Goal: Task Accomplishment & Management: Manage account settings

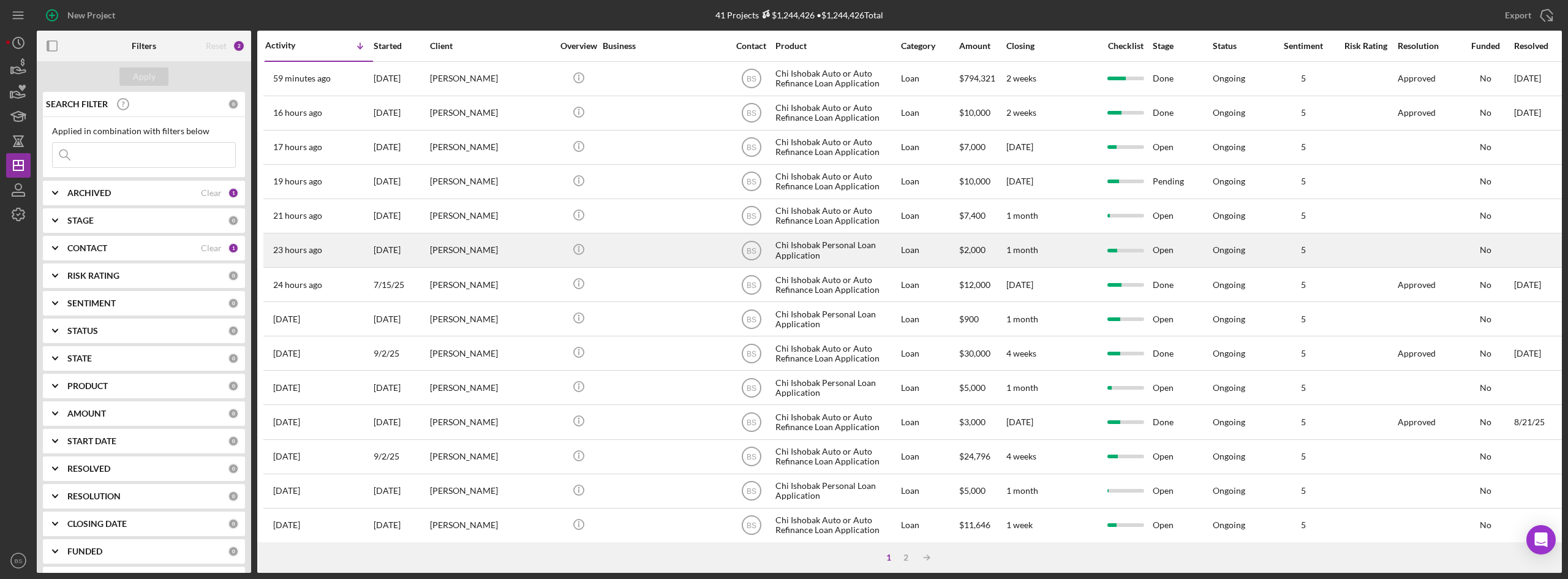
click at [339, 266] on div "23 hours ago [PERSON_NAME]" at bounding box center [319, 250] width 107 height 32
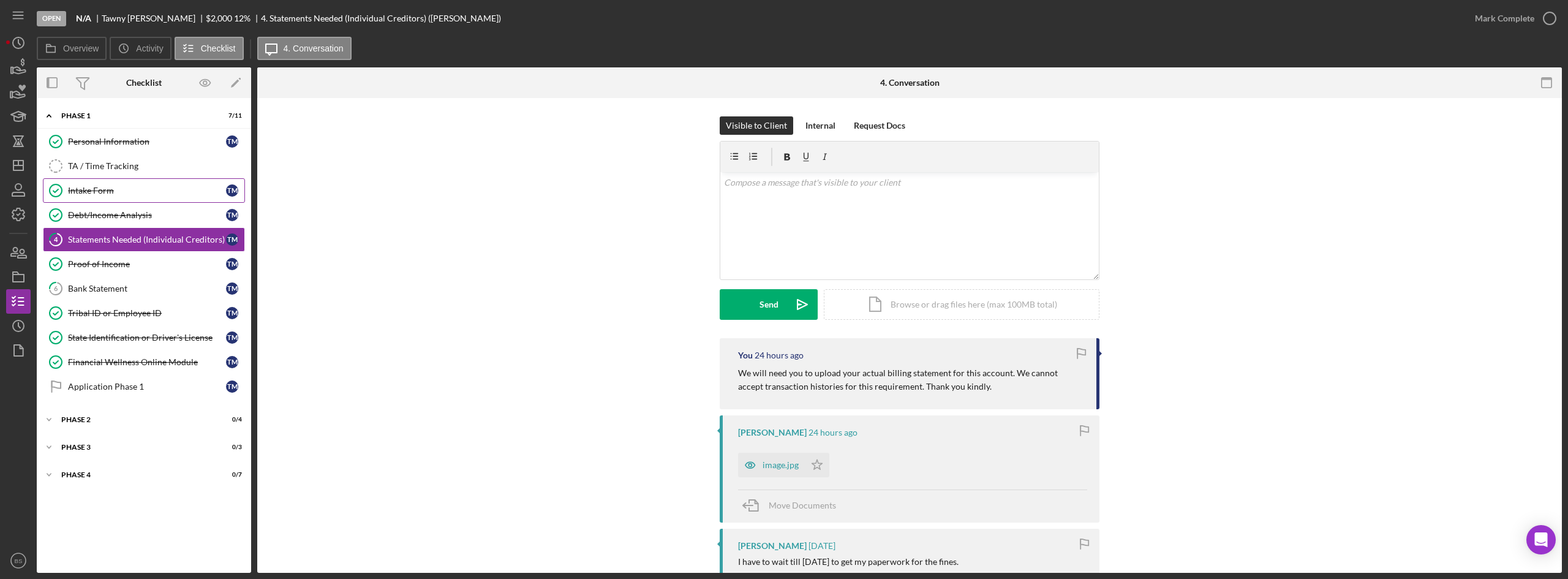
click at [101, 182] on link "Intake Form Intake Form T M" at bounding box center [144, 191] width 202 height 25
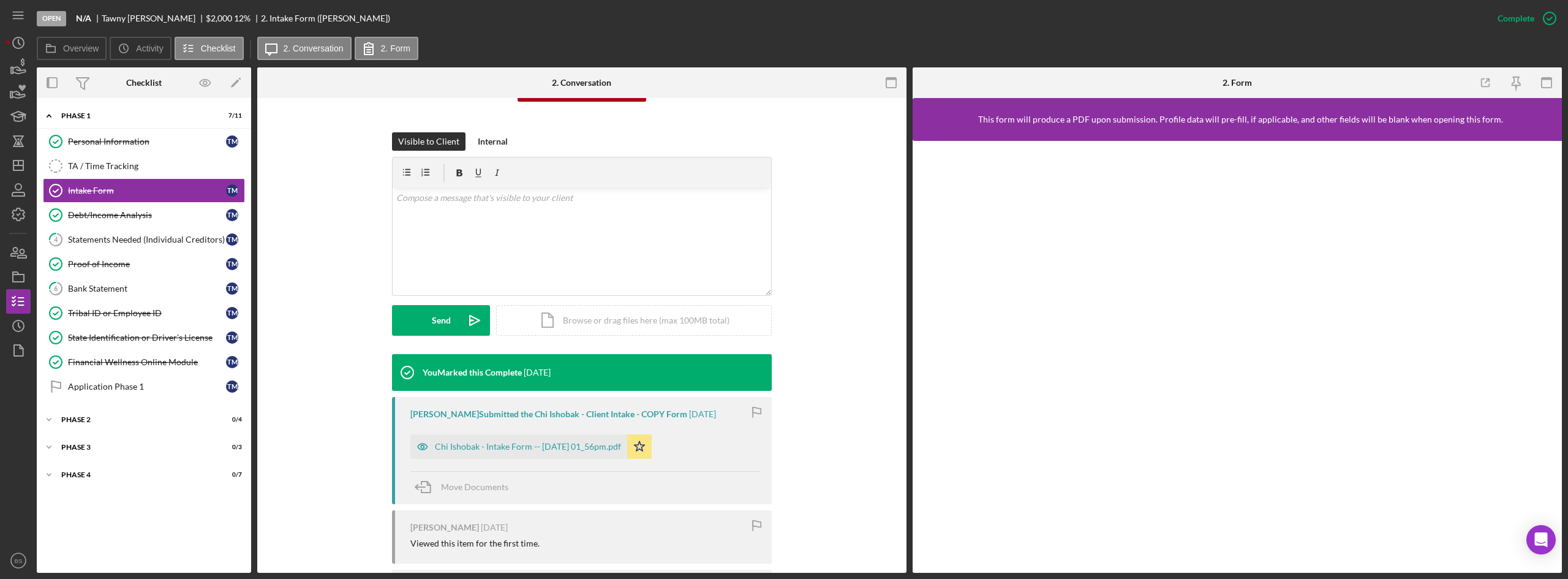
scroll to position [184, 0]
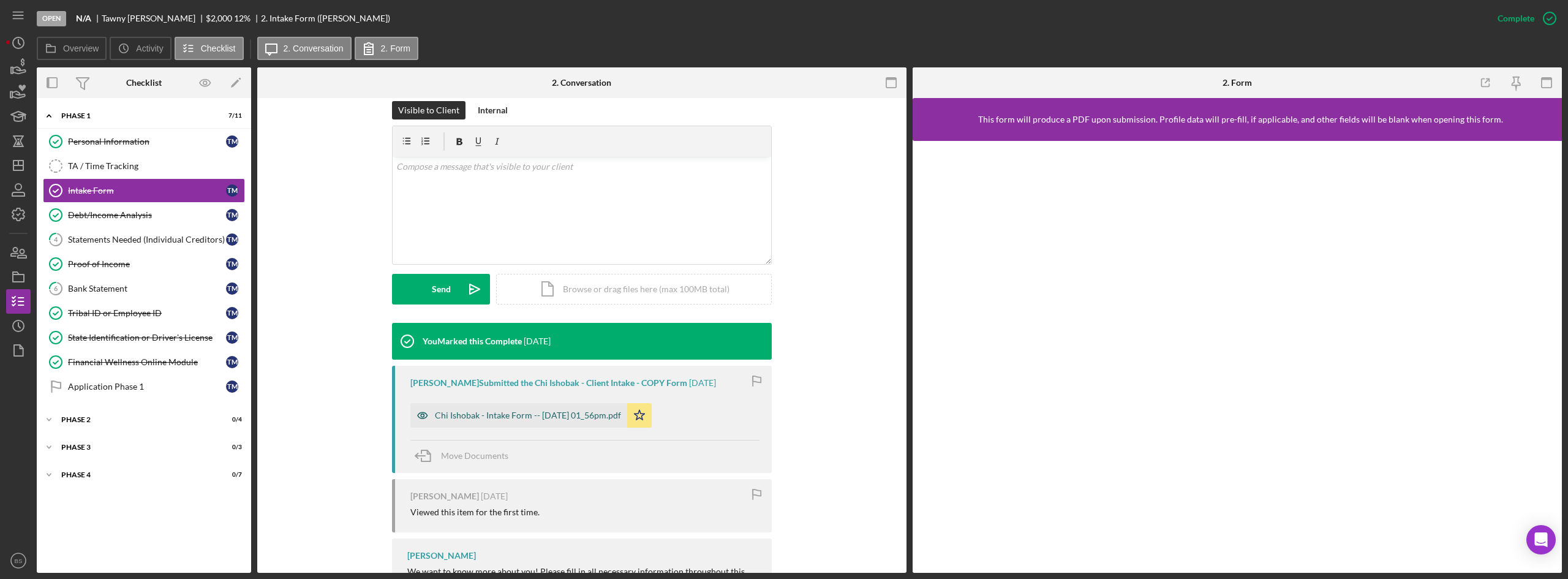
click at [603, 421] on div "Chi Ishobak - Intake Form -- [DATE] 01_56pm.pdf" at bounding box center [519, 415] width 217 height 25
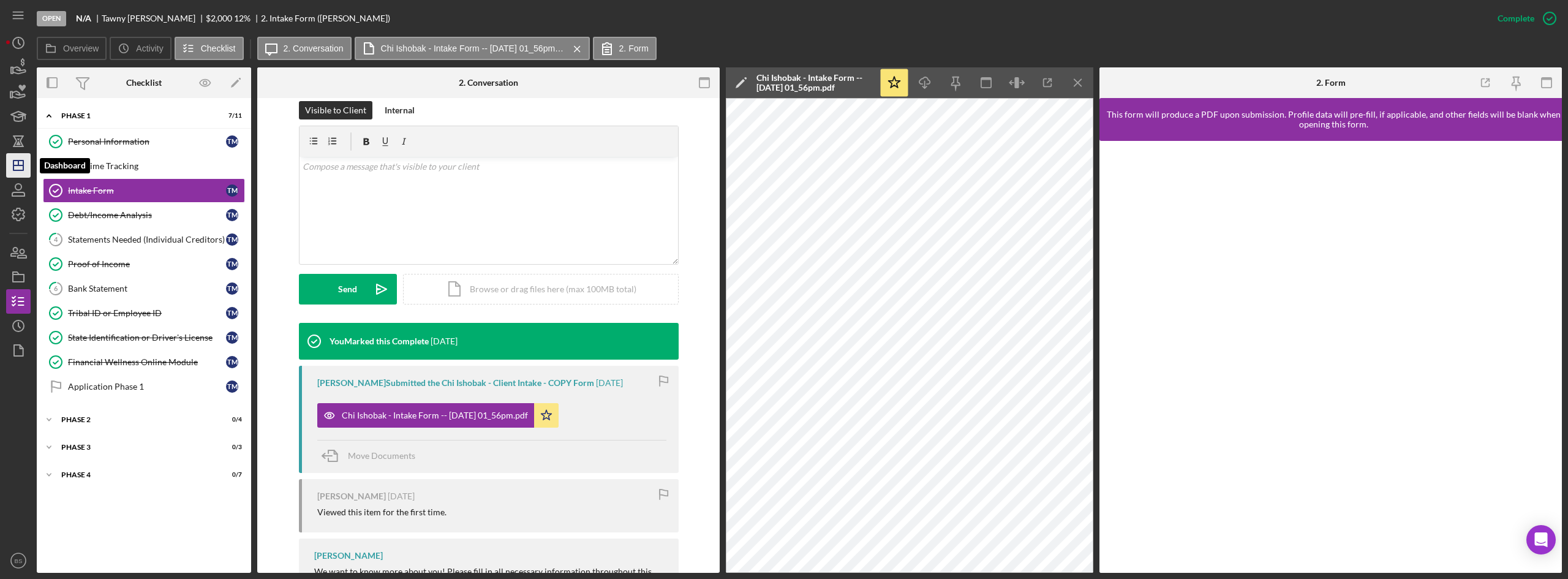
click at [21, 170] on polygon "button" at bounding box center [18, 165] width 10 height 10
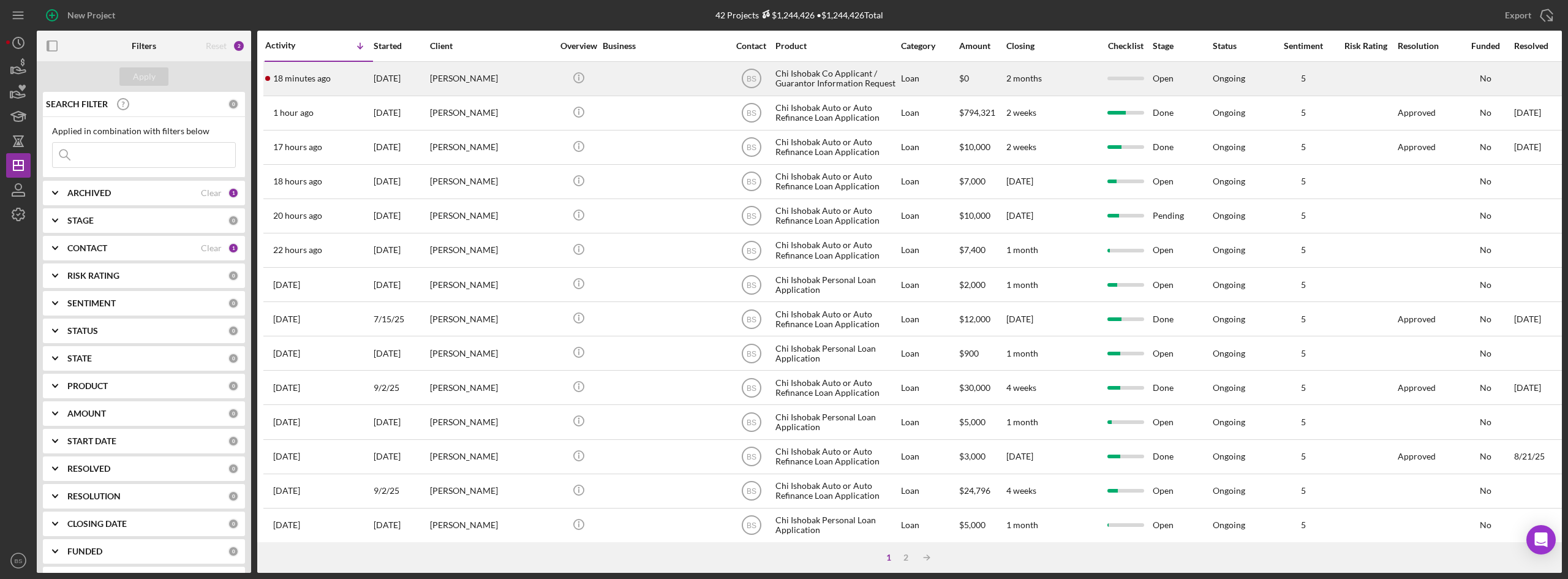
click at [540, 78] on div "[PERSON_NAME]" at bounding box center [491, 79] width 122 height 32
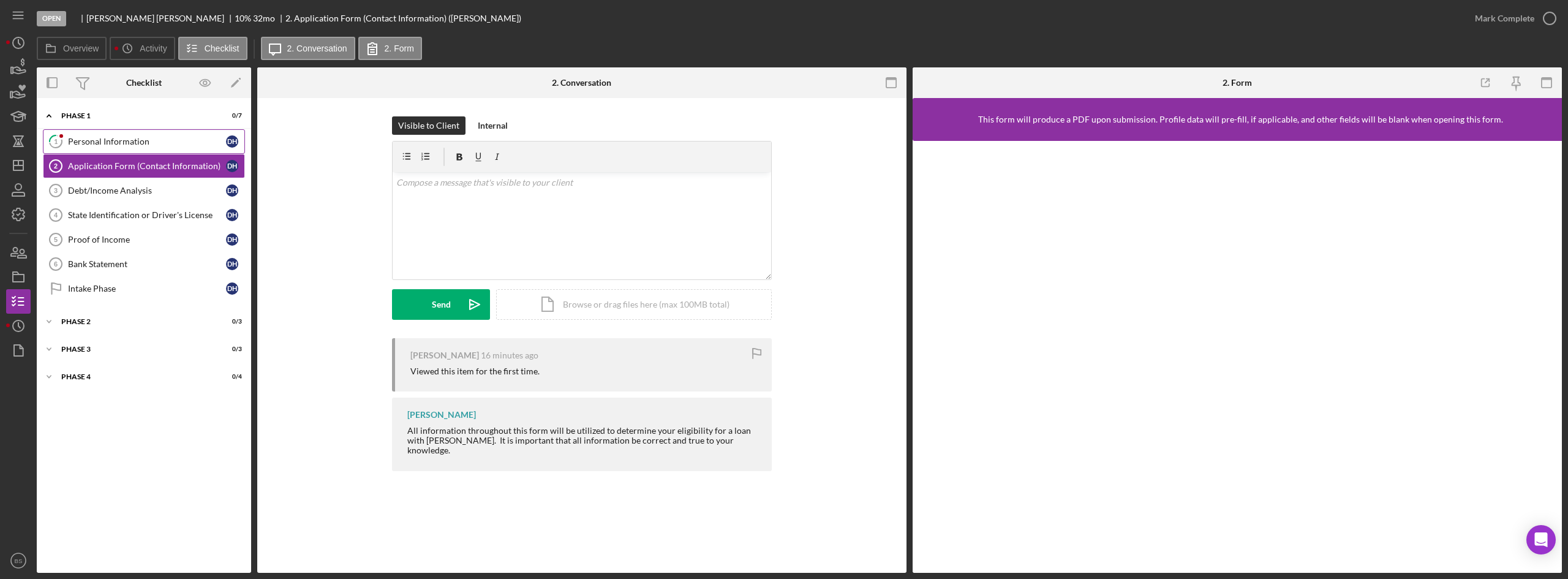
click at [177, 152] on link "1 Personal Information D H" at bounding box center [144, 142] width 202 height 25
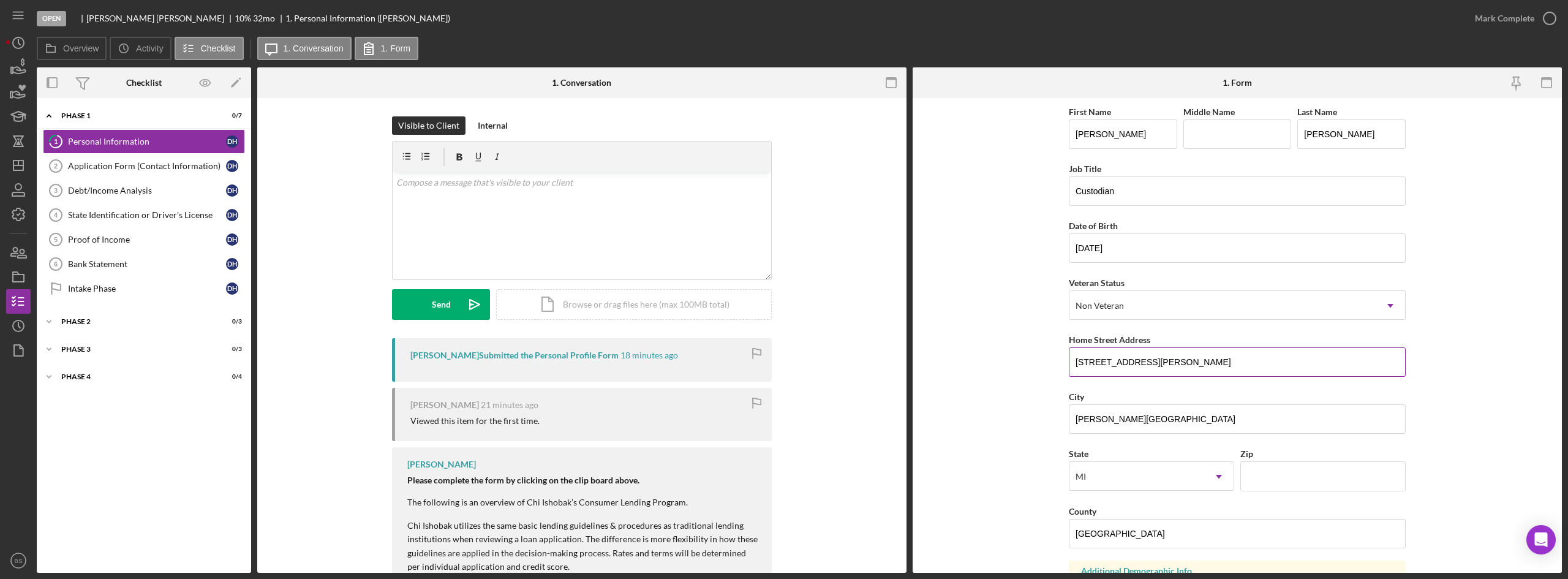
drag, startPoint x: 1096, startPoint y: 360, endPoint x: 1135, endPoint y: 357, distance: 39.1
click at [1135, 357] on input "[STREET_ADDRESS][PERSON_NAME]" at bounding box center [1237, 362] width 337 height 29
type input "[STREET_ADDRESS][PERSON_NAME]"
drag, startPoint x: 1273, startPoint y: 420, endPoint x: 1070, endPoint y: 417, distance: 203.0
click at [1070, 417] on input "[PERSON_NAME][GEOGRAPHIC_DATA]" at bounding box center [1237, 419] width 337 height 29
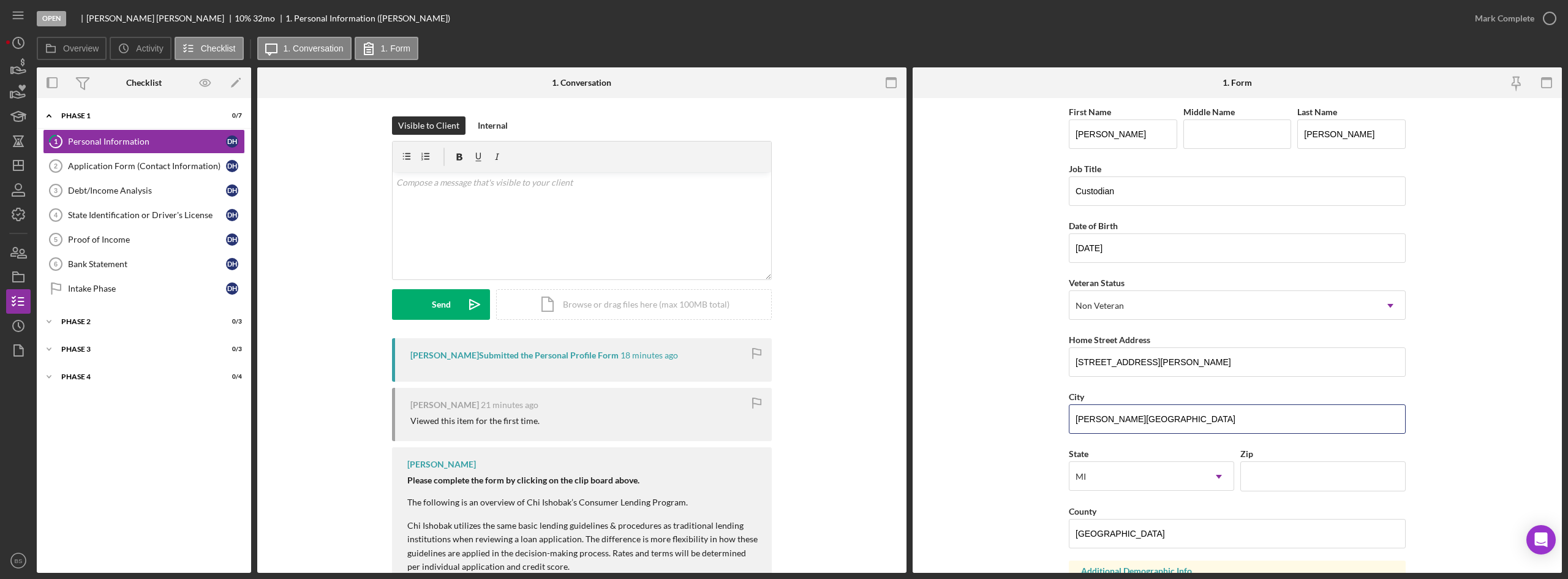
type input "[PERSON_NAME][GEOGRAPHIC_DATA]"
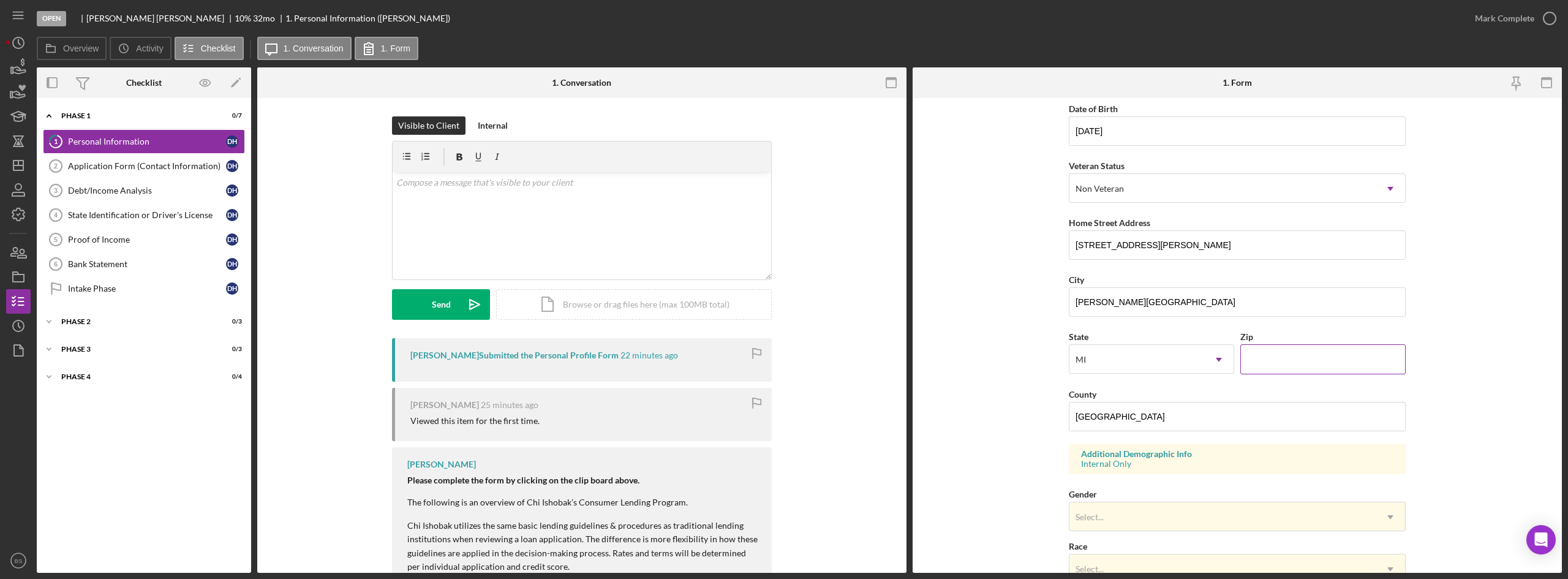
scroll to position [122, 0]
click at [1315, 345] on input "Zip" at bounding box center [1323, 353] width 166 height 29
type input "49022"
click at [1253, 408] on input "[GEOGRAPHIC_DATA]" at bounding box center [1237, 411] width 337 height 29
drag, startPoint x: 1253, startPoint y: 408, endPoint x: 1064, endPoint y: 405, distance: 189.0
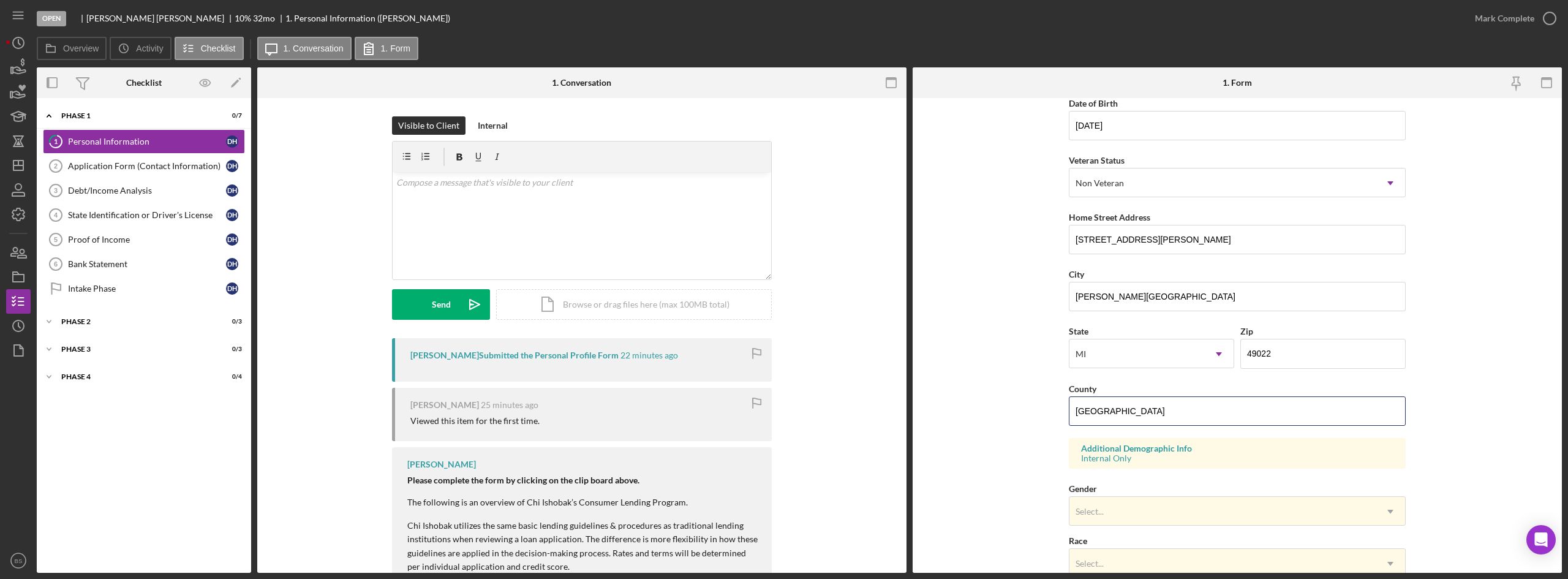
click at [1064, 405] on form "First Name [PERSON_NAME] Middle Name Last Name [PERSON_NAME] Job Title Custodia…" at bounding box center [1237, 336] width 649 height 475
type input "Berrien"
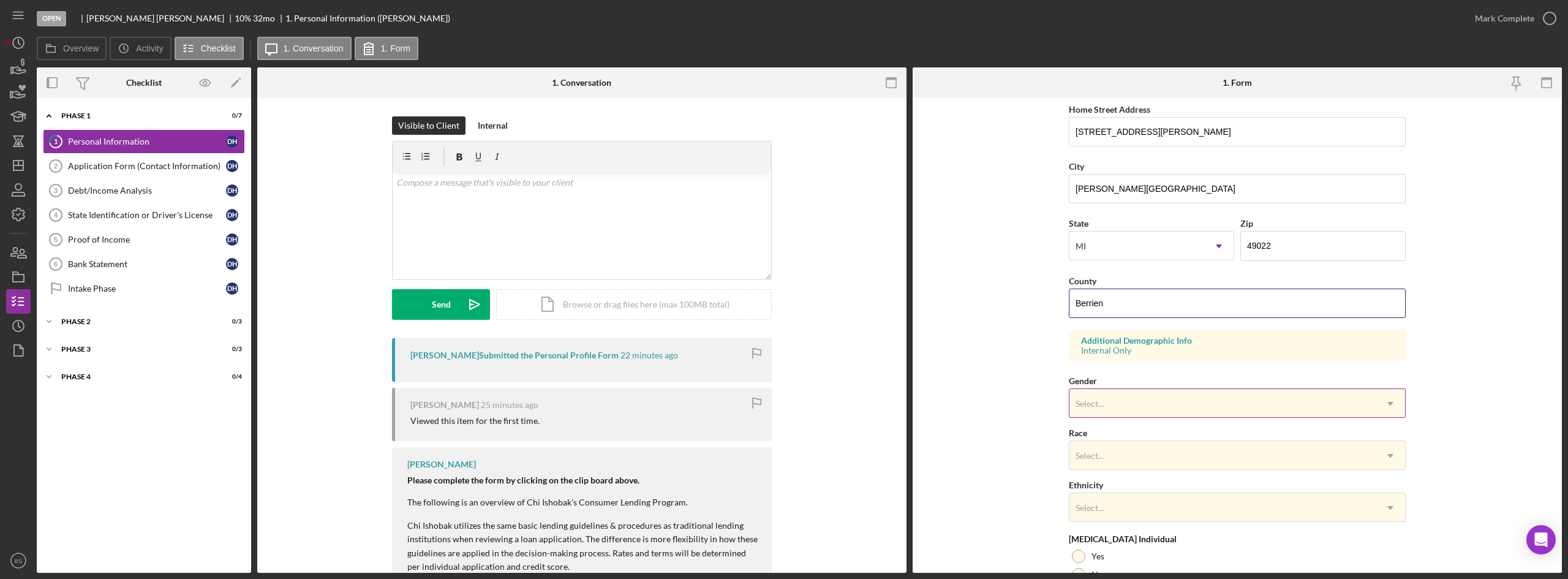
scroll to position [343, 0]
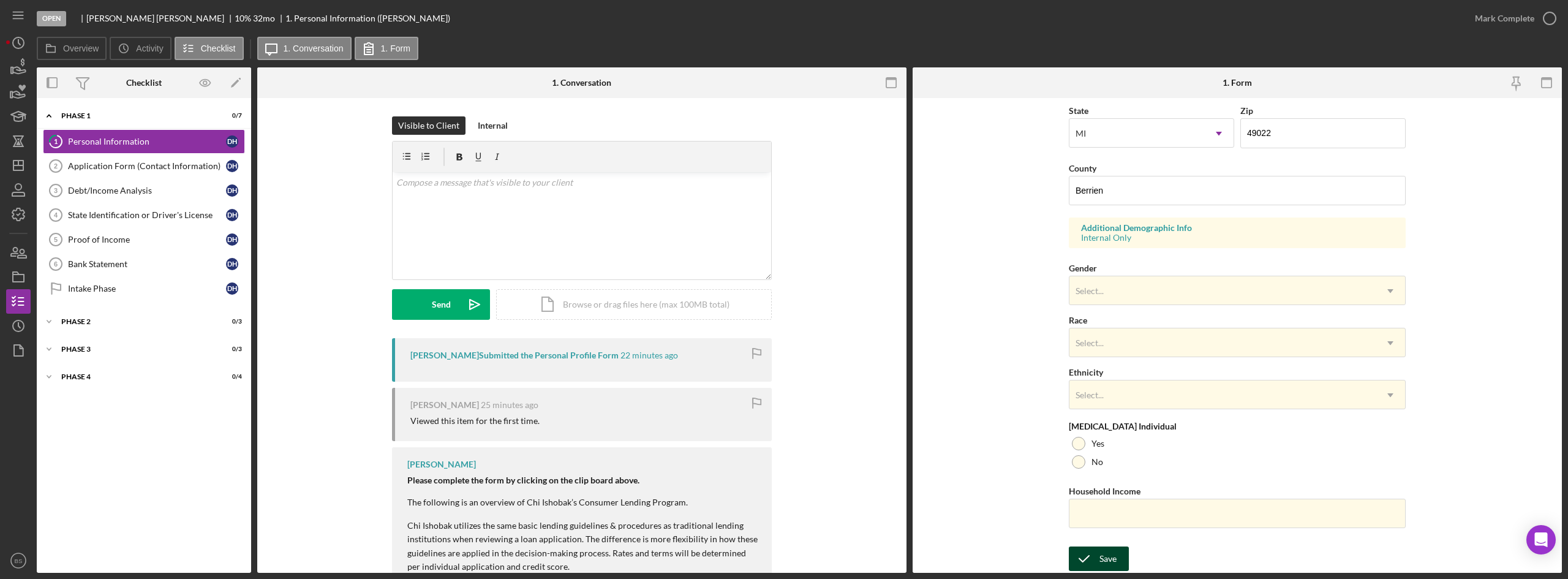
click at [1080, 564] on icon "submit" at bounding box center [1084, 558] width 30 height 30
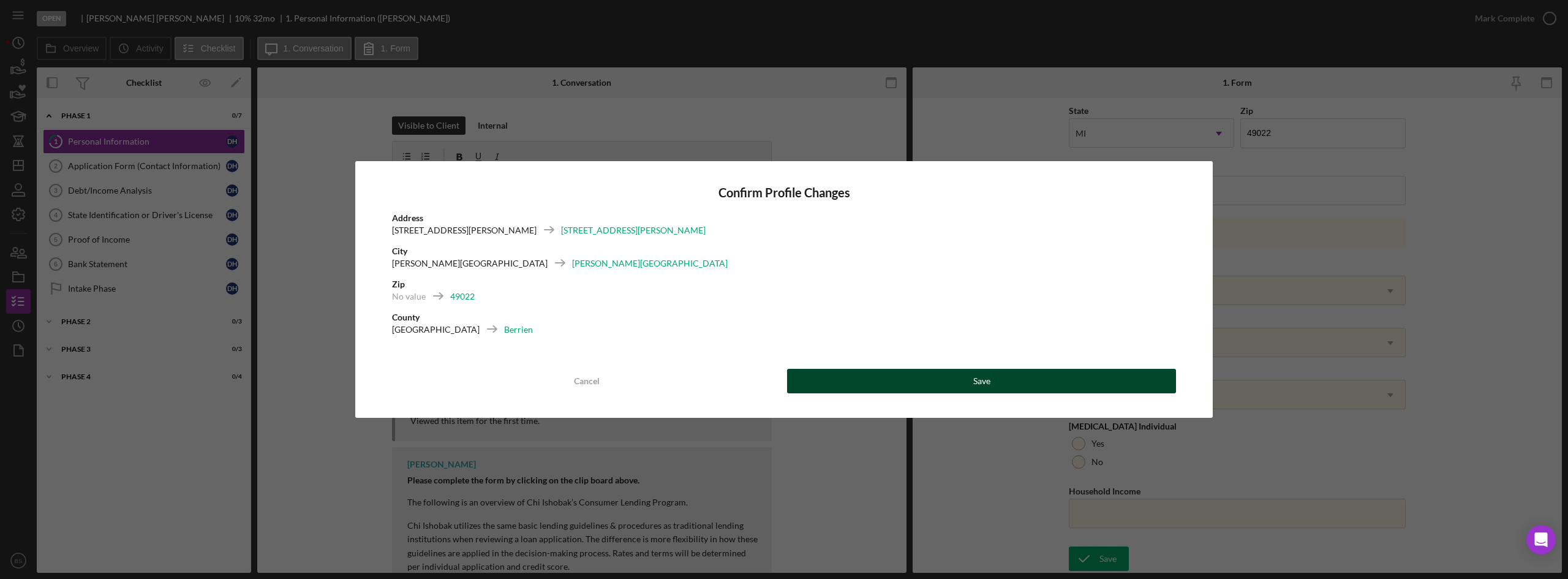
click at [841, 389] on button "Save" at bounding box center [982, 381] width 389 height 25
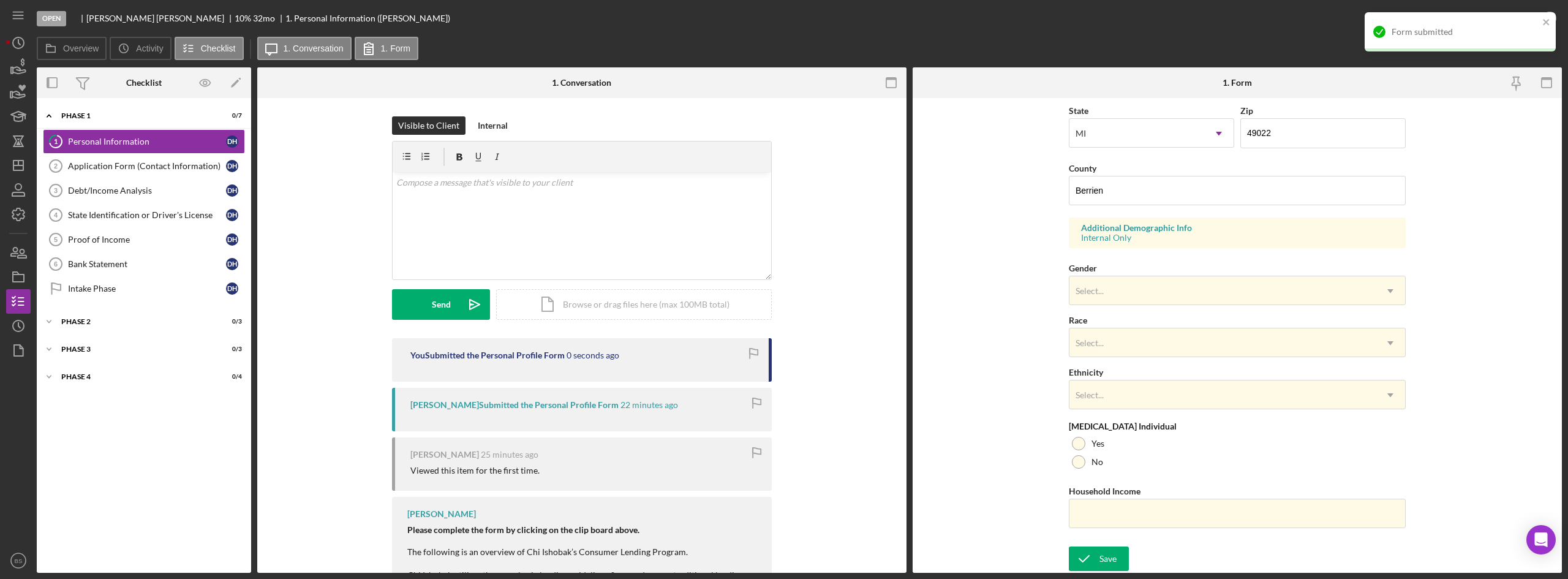
click at [1523, 13] on div "Form submitted" at bounding box center [1461, 32] width 191 height 39
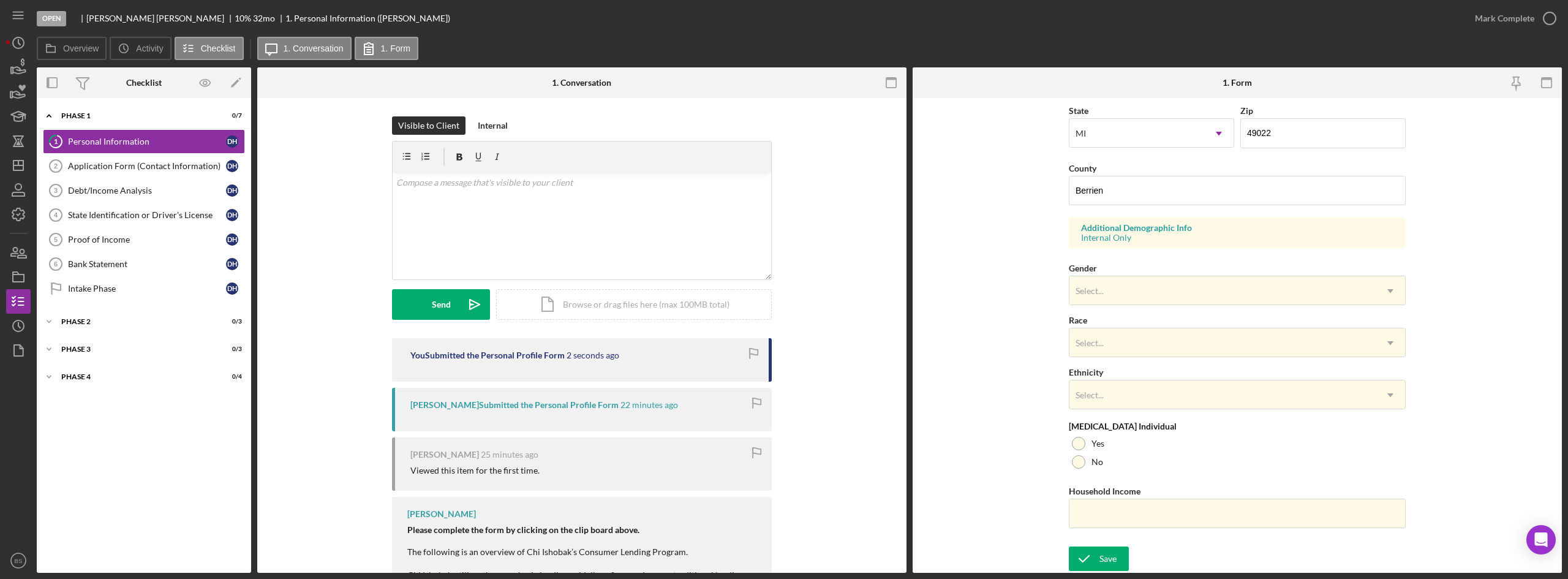
click at [1489, 20] on div "Form submitted" at bounding box center [1460, 36] width 196 height 54
click at [1489, 20] on div "Mark Complete" at bounding box center [1505, 18] width 59 height 25
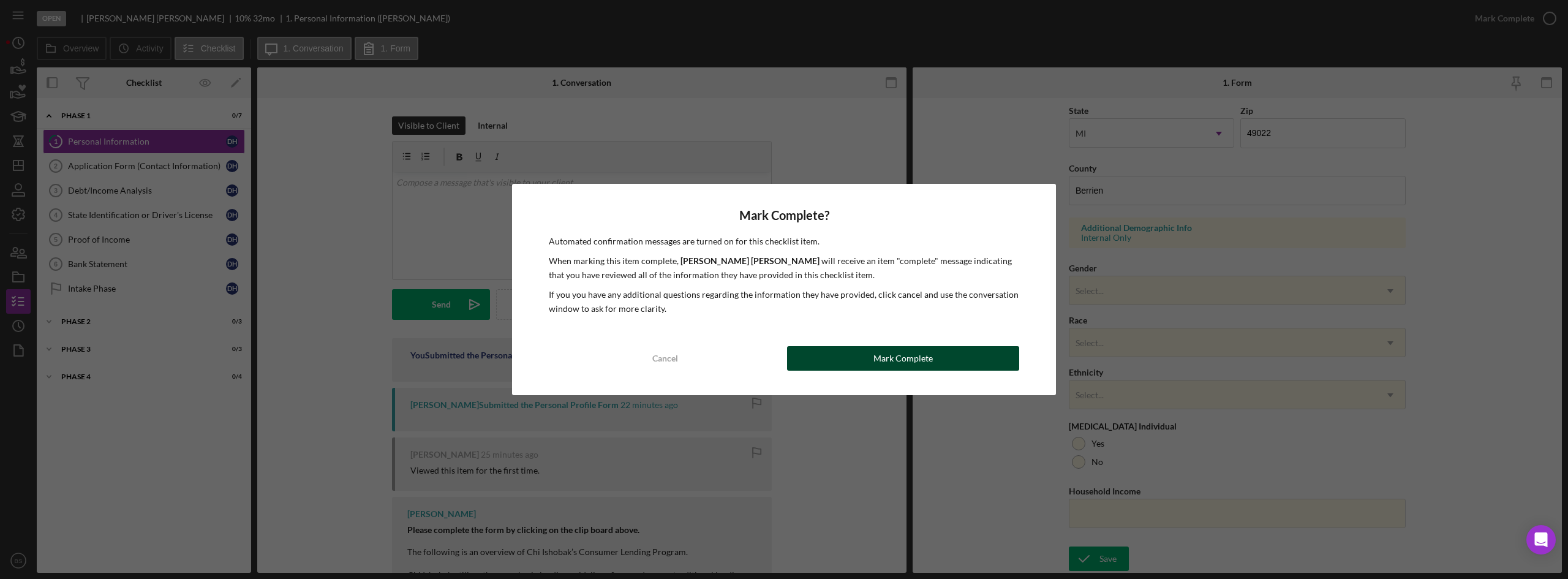
click at [943, 347] on button "Mark Complete" at bounding box center [903, 358] width 232 height 25
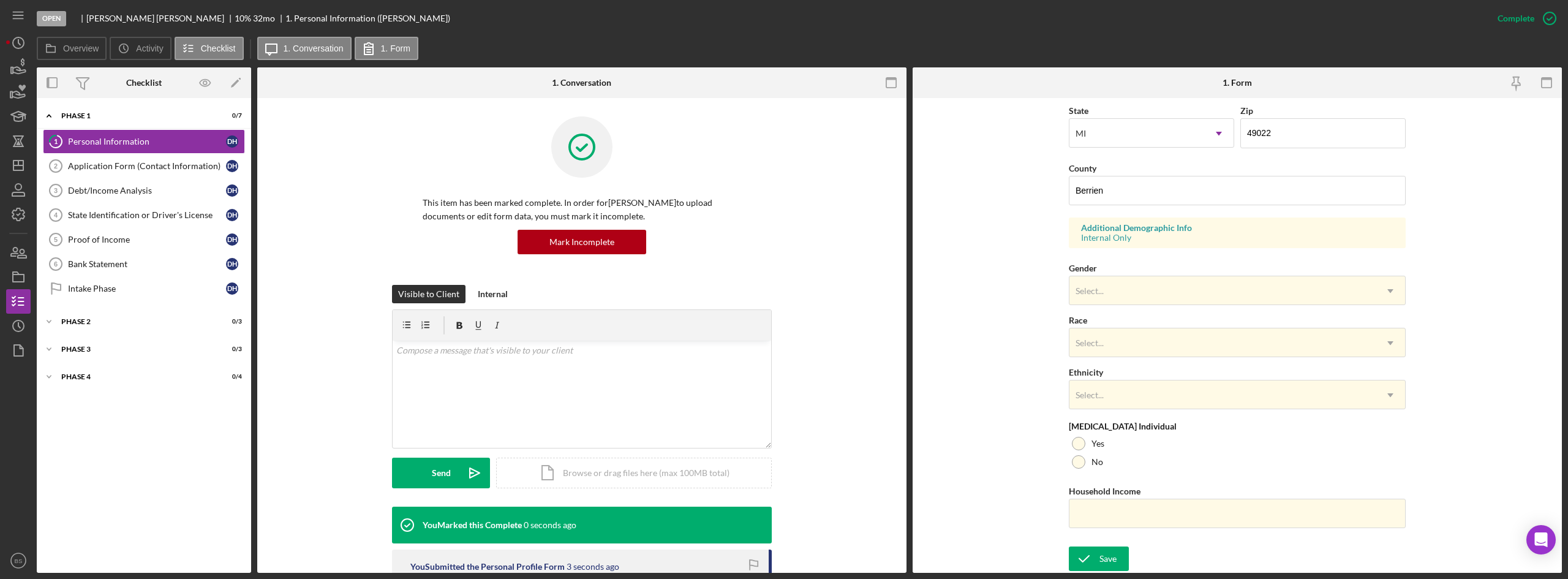
scroll to position [97, 0]
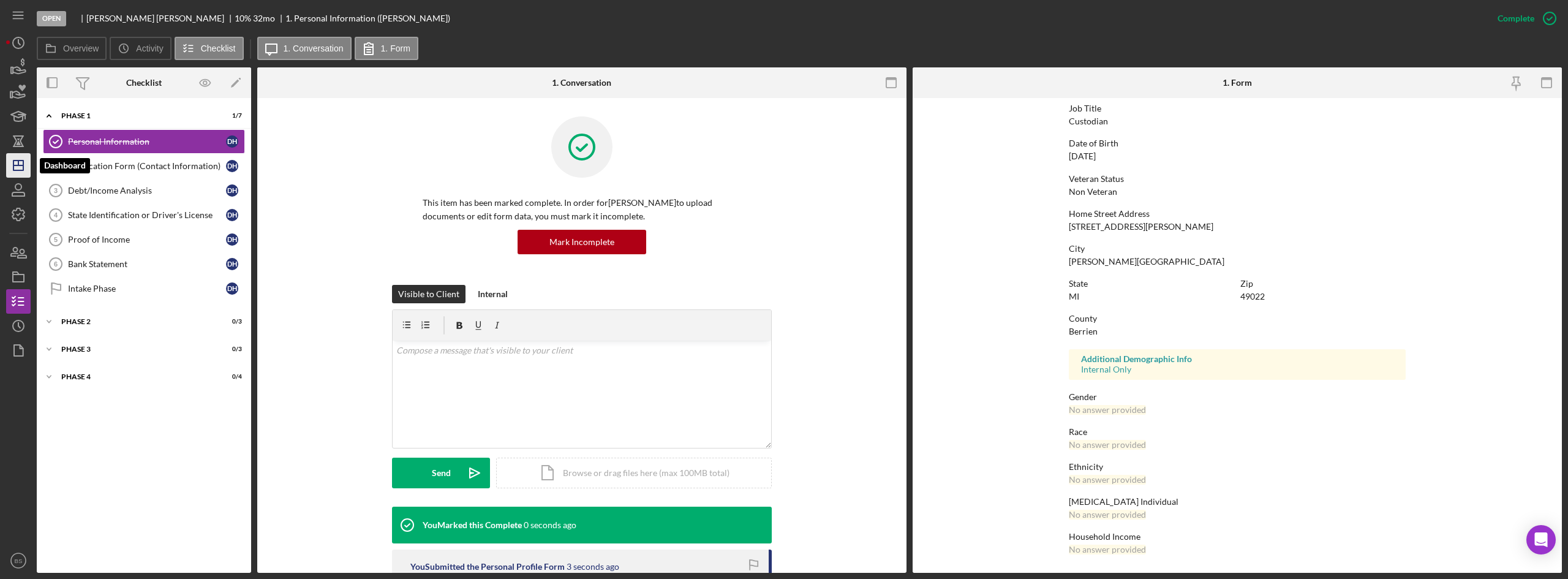
click at [21, 158] on icon "Icon/Dashboard" at bounding box center [18, 165] width 30 height 30
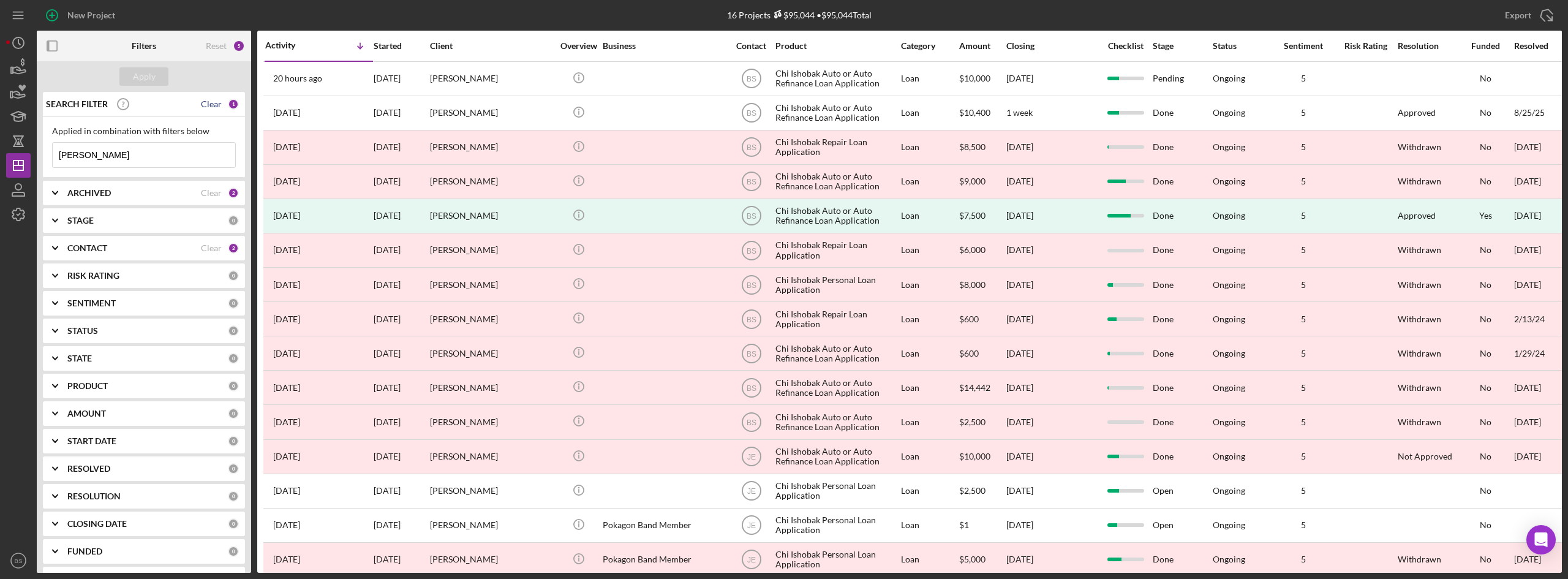
click at [211, 100] on div "Clear" at bounding box center [211, 104] width 21 height 10
click at [215, 43] on div "Reset" at bounding box center [216, 45] width 21 height 10
click at [157, 79] on button "Apply" at bounding box center [144, 76] width 49 height 18
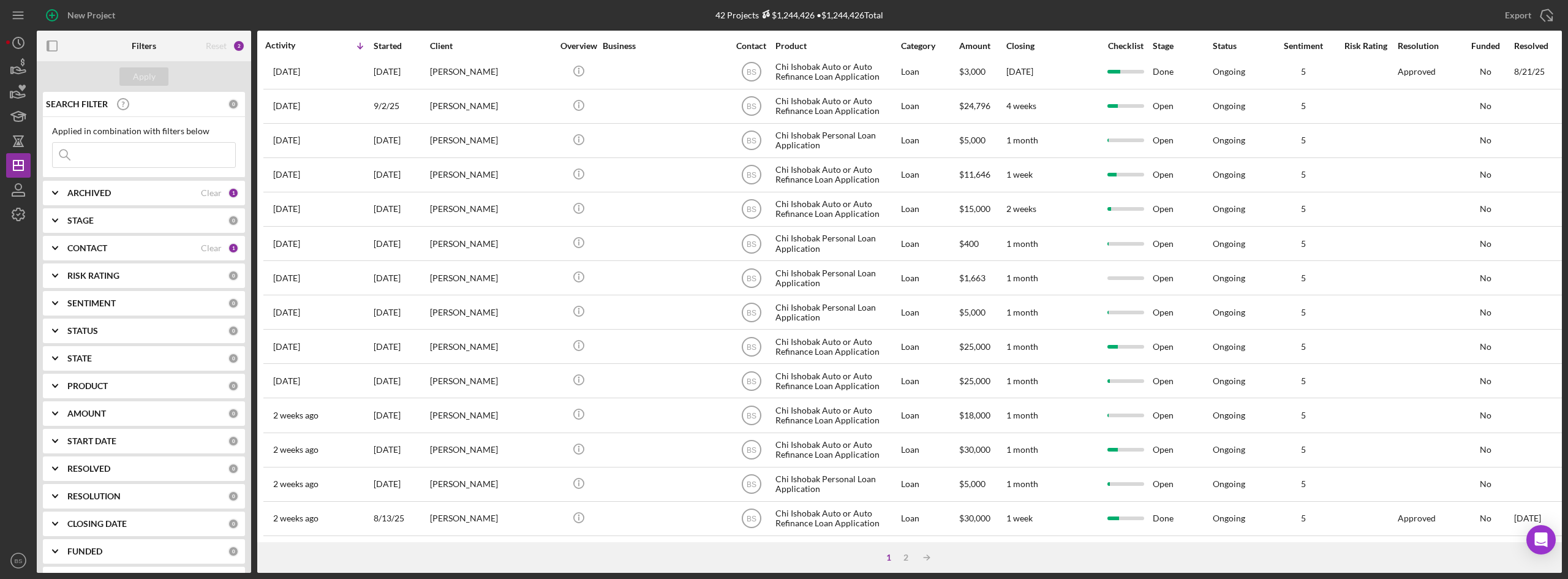
scroll to position [394, 0]
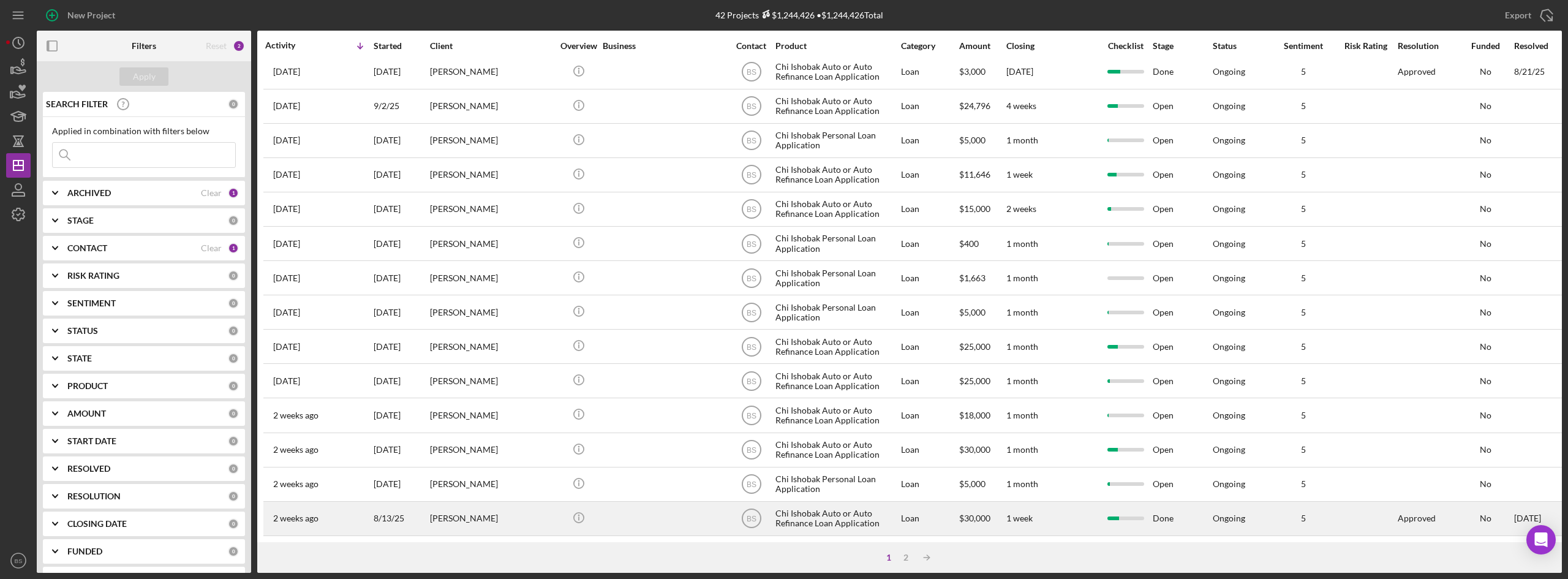
click at [524, 509] on div "[PERSON_NAME]" at bounding box center [491, 519] width 122 height 32
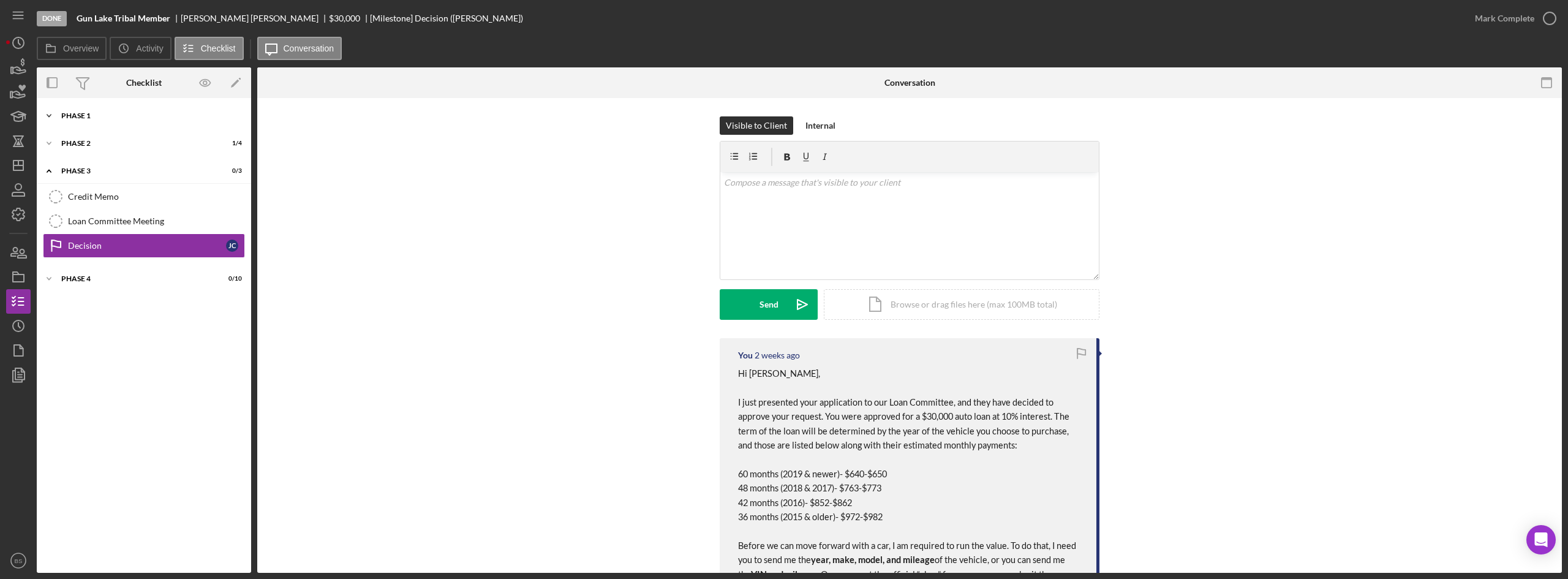
click at [94, 111] on div "Icon/Expander Phase 1 8 / 11" at bounding box center [144, 116] width 215 height 25
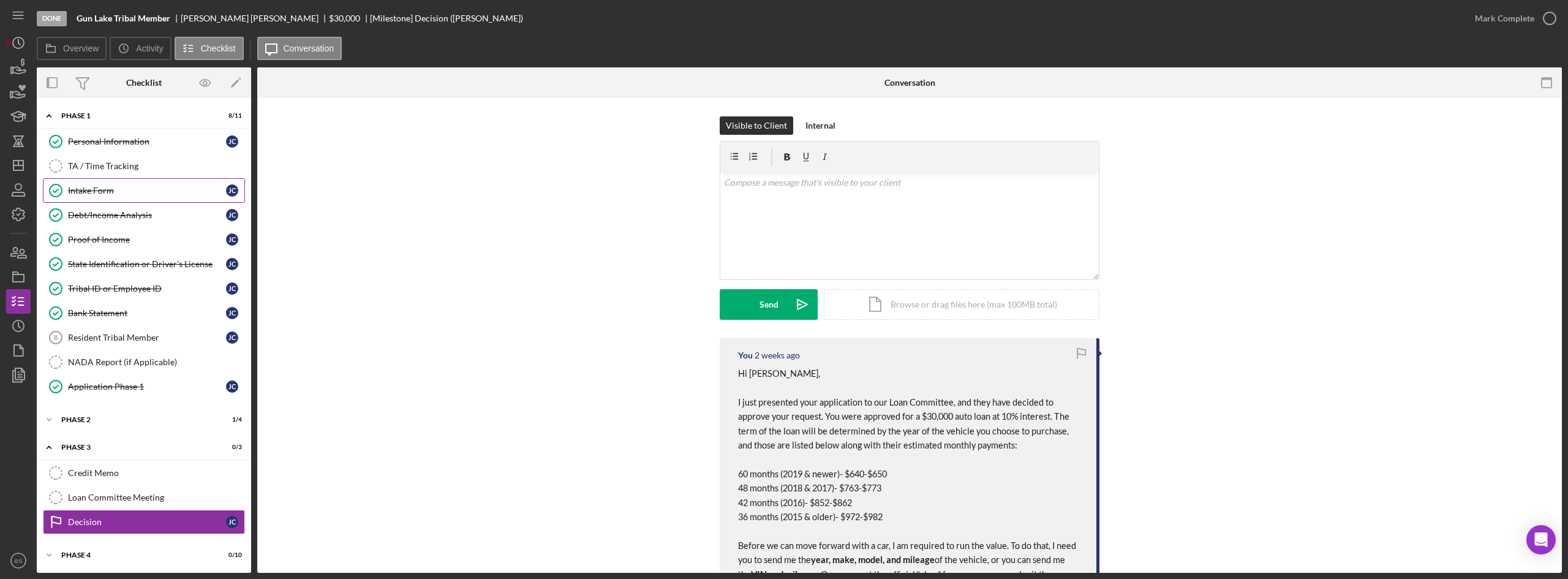
click at [105, 201] on link "Intake Form Intake Form [PERSON_NAME]" at bounding box center [144, 191] width 202 height 25
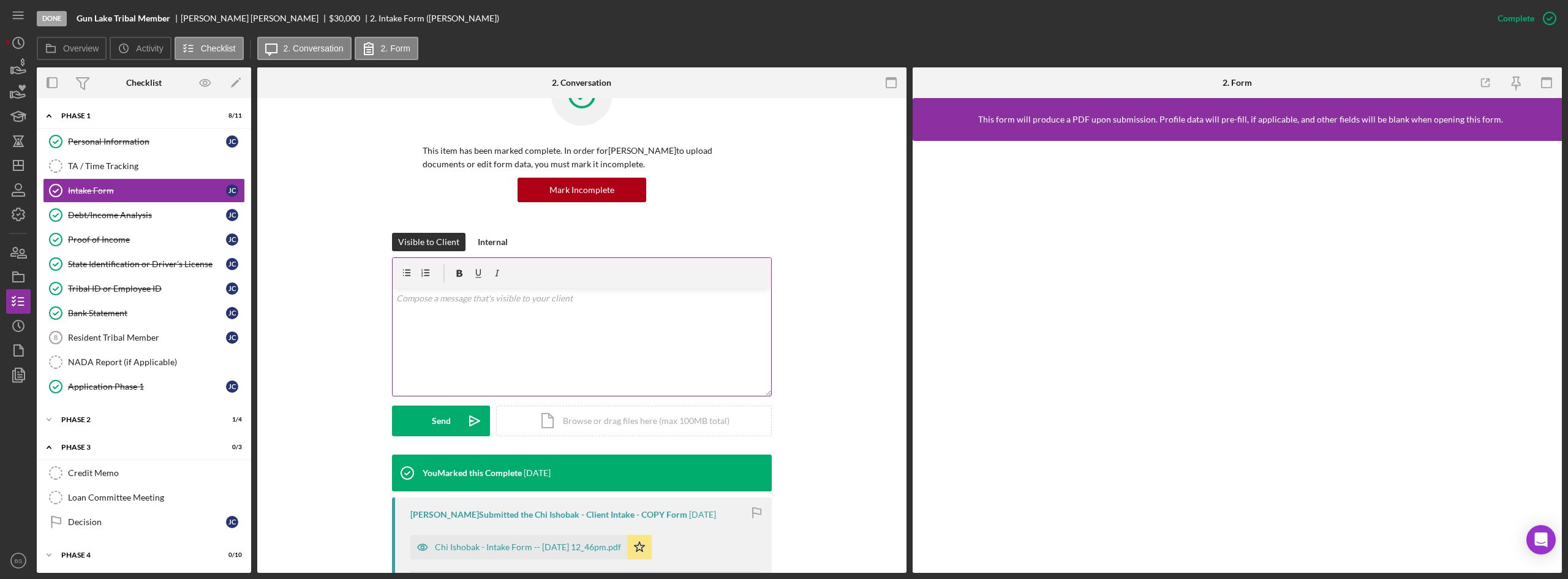
scroll to position [184, 0]
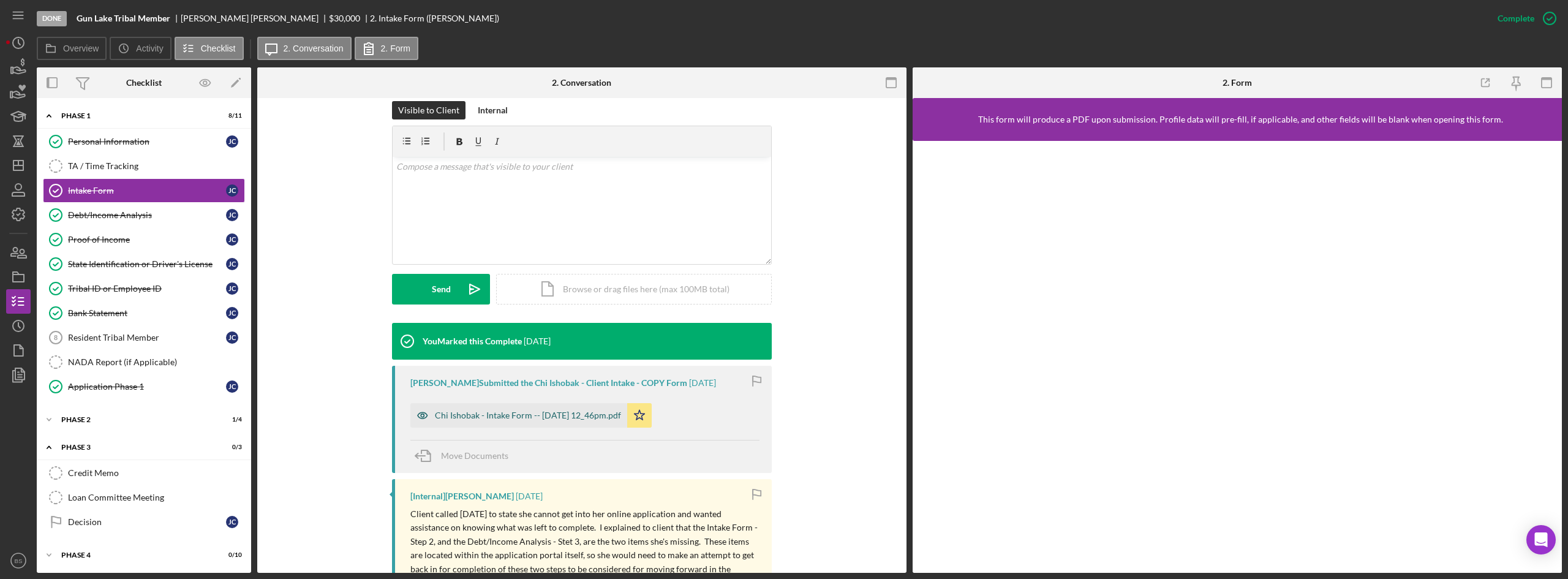
click at [541, 420] on div "Chi Ishobak - Intake Form -- [DATE] 12_46pm.pdf" at bounding box center [528, 415] width 186 height 10
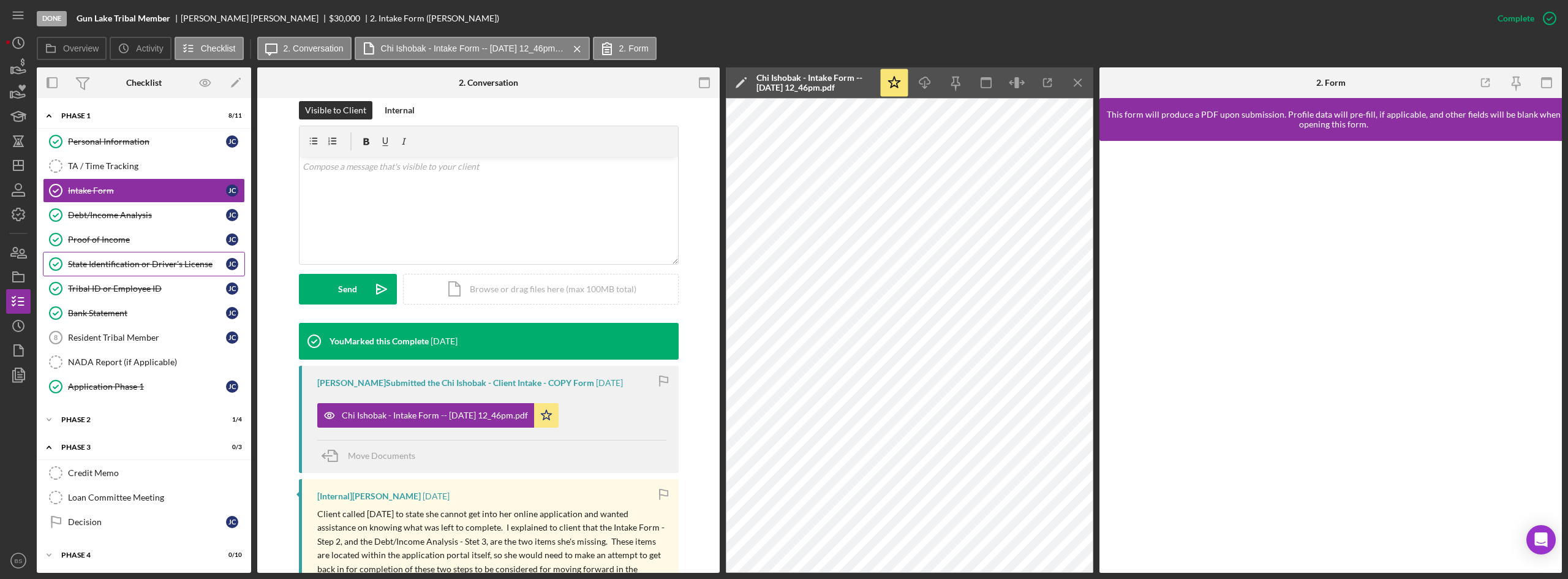
click at [134, 268] on div "State Identification or Driver's License" at bounding box center [147, 264] width 158 height 10
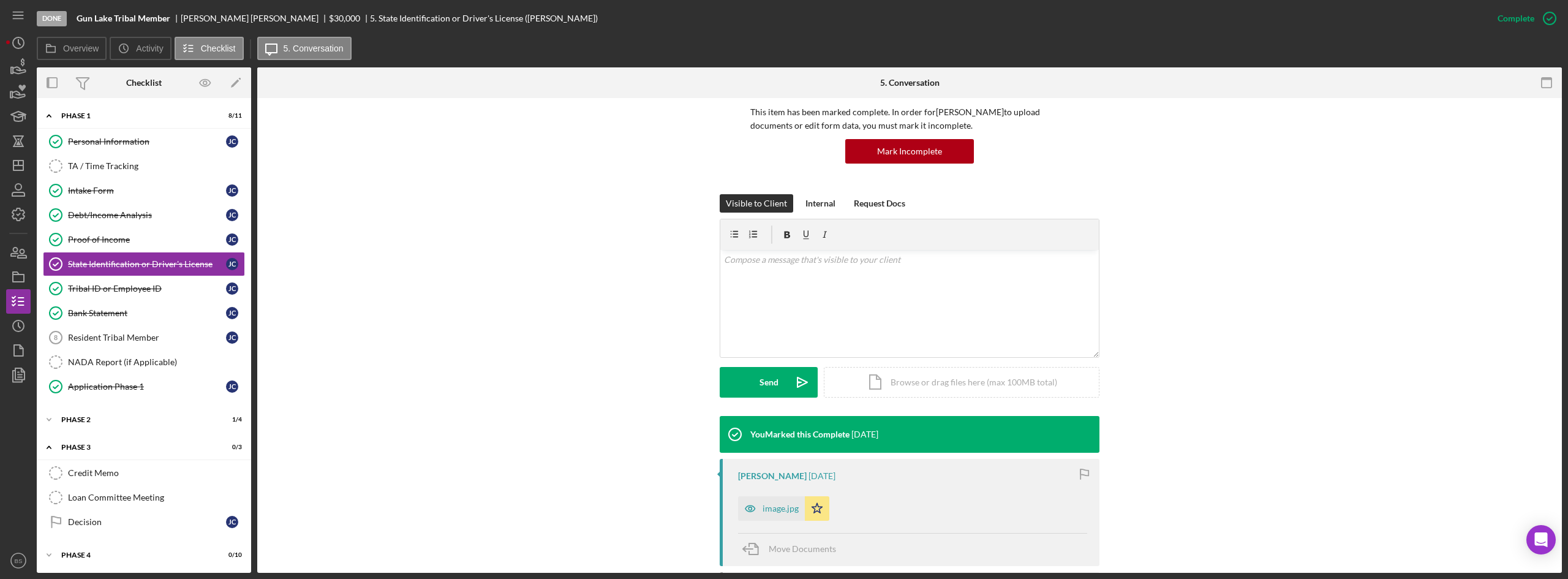
scroll to position [184, 0]
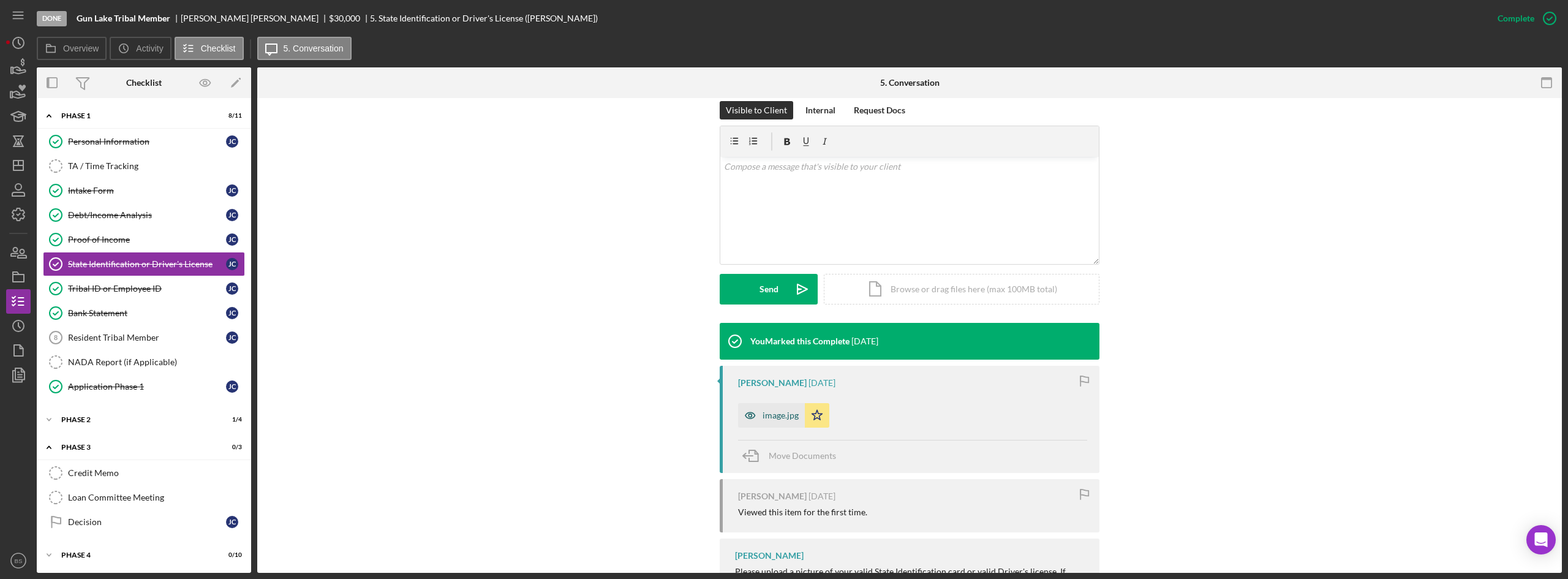
click at [758, 418] on icon "button" at bounding box center [750, 415] width 25 height 25
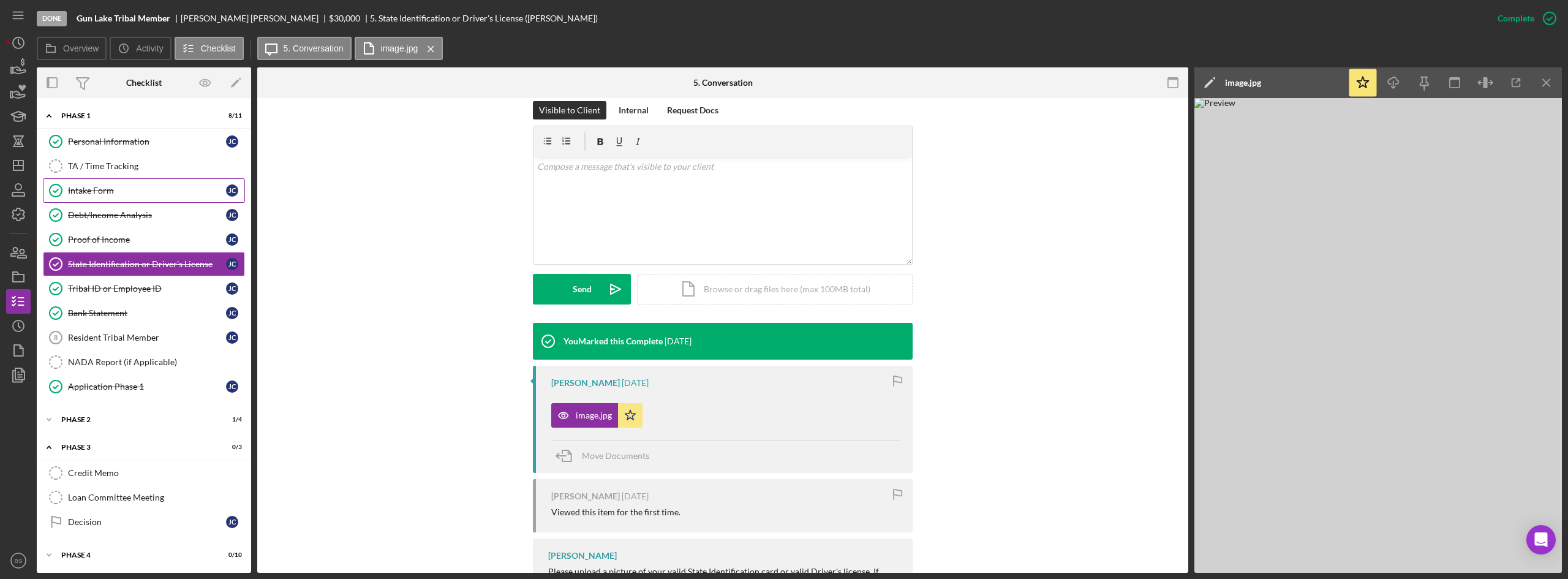
click at [138, 195] on div "Intake Form" at bounding box center [147, 190] width 158 height 10
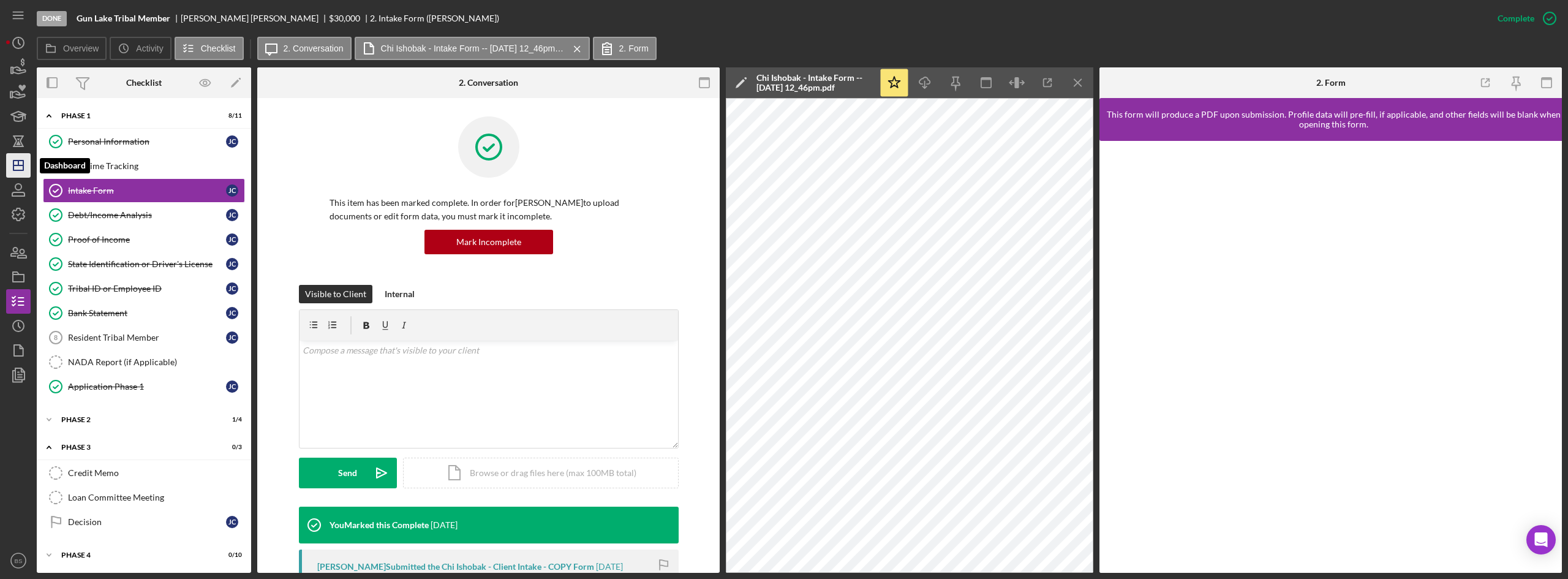
click at [25, 172] on icon "Icon/Dashboard" at bounding box center [18, 165] width 30 height 30
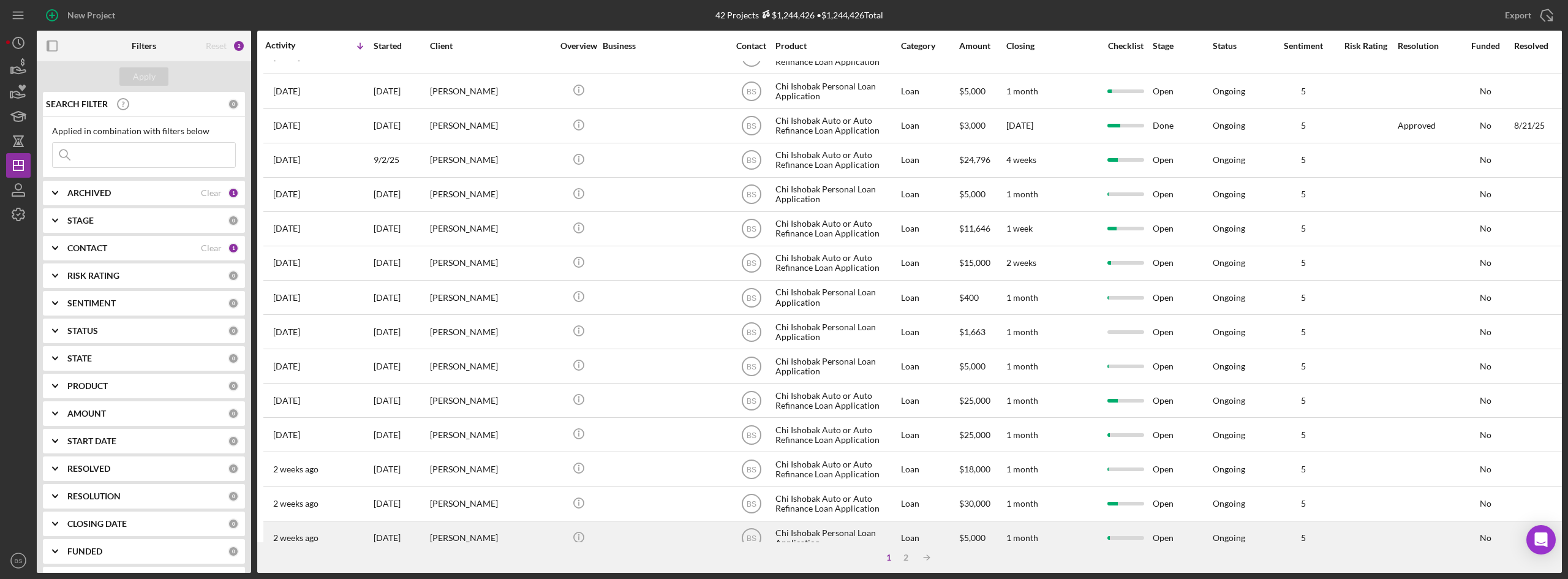
scroll to position [367, 0]
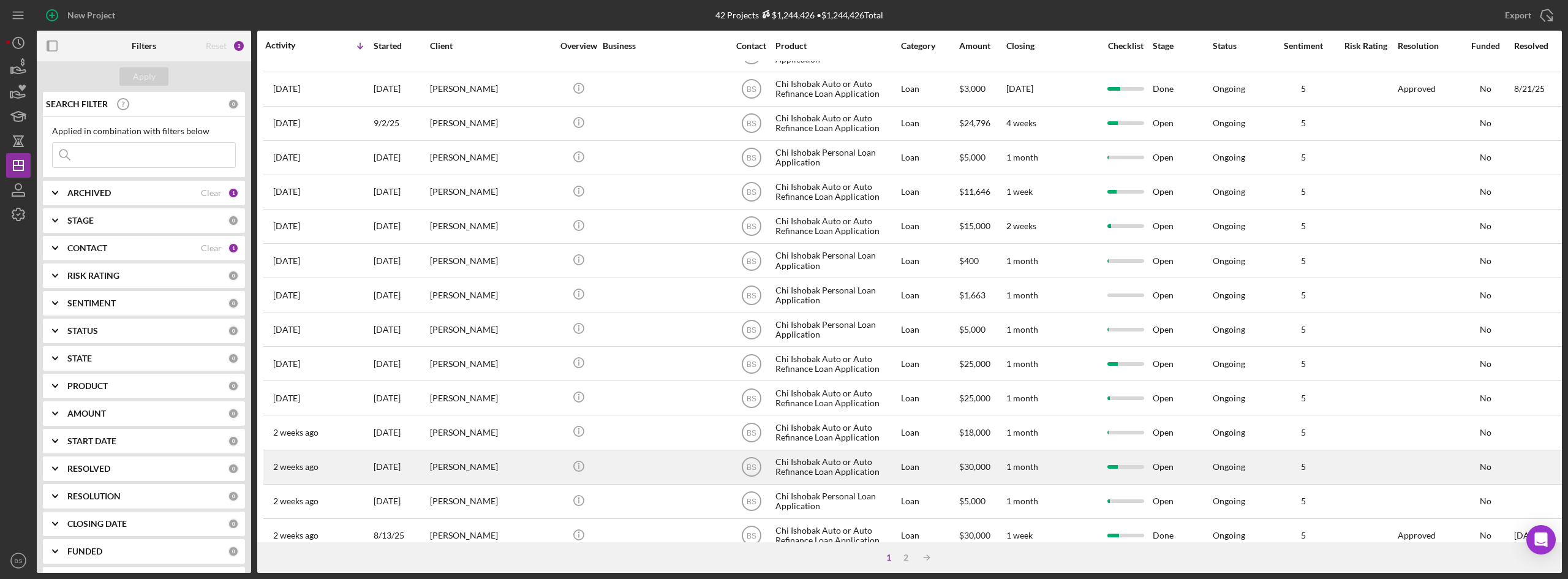
click at [461, 455] on div "[PERSON_NAME]" at bounding box center [491, 467] width 122 height 32
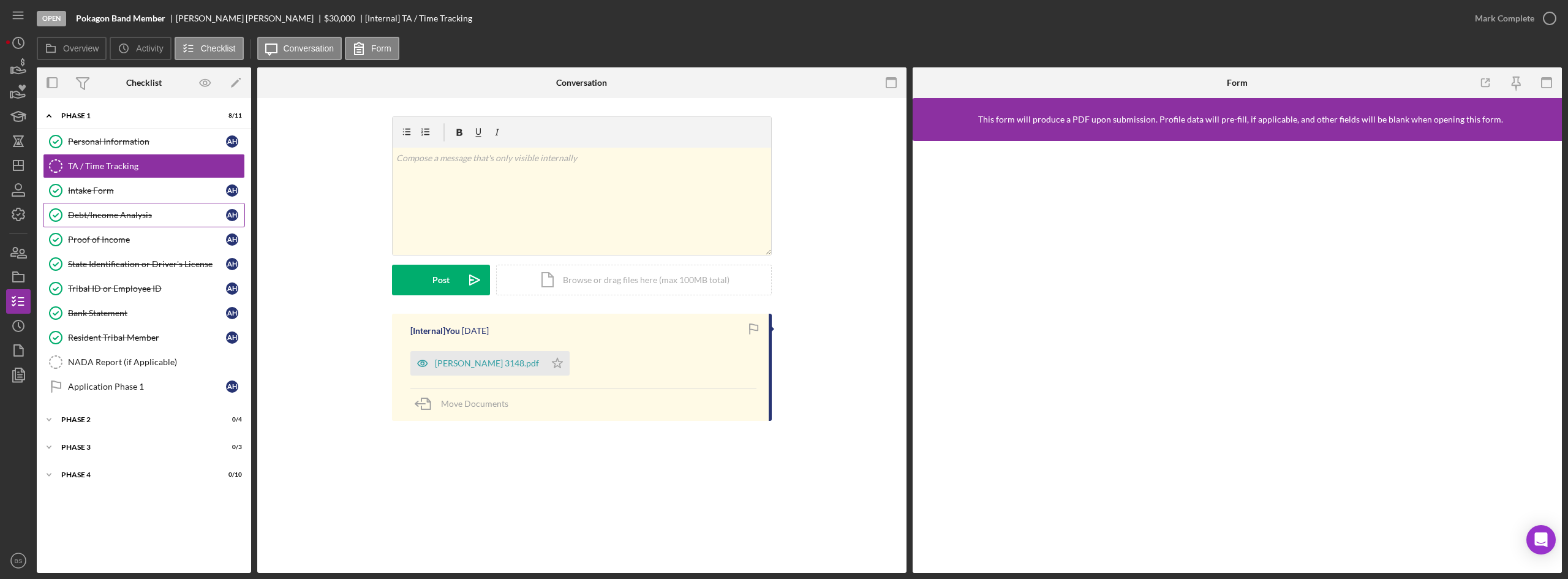
click at [106, 223] on link "Debt/Income Analysis Debt/Income Analysis A H" at bounding box center [144, 215] width 202 height 25
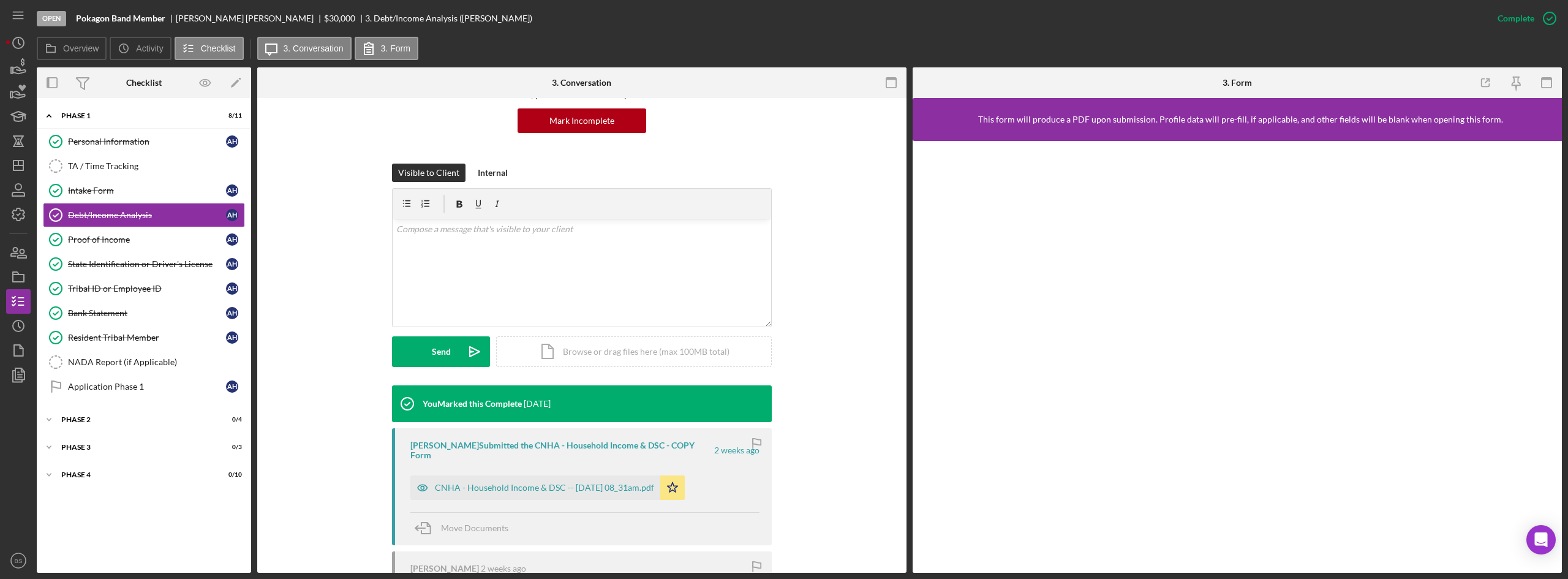
scroll to position [122, 0]
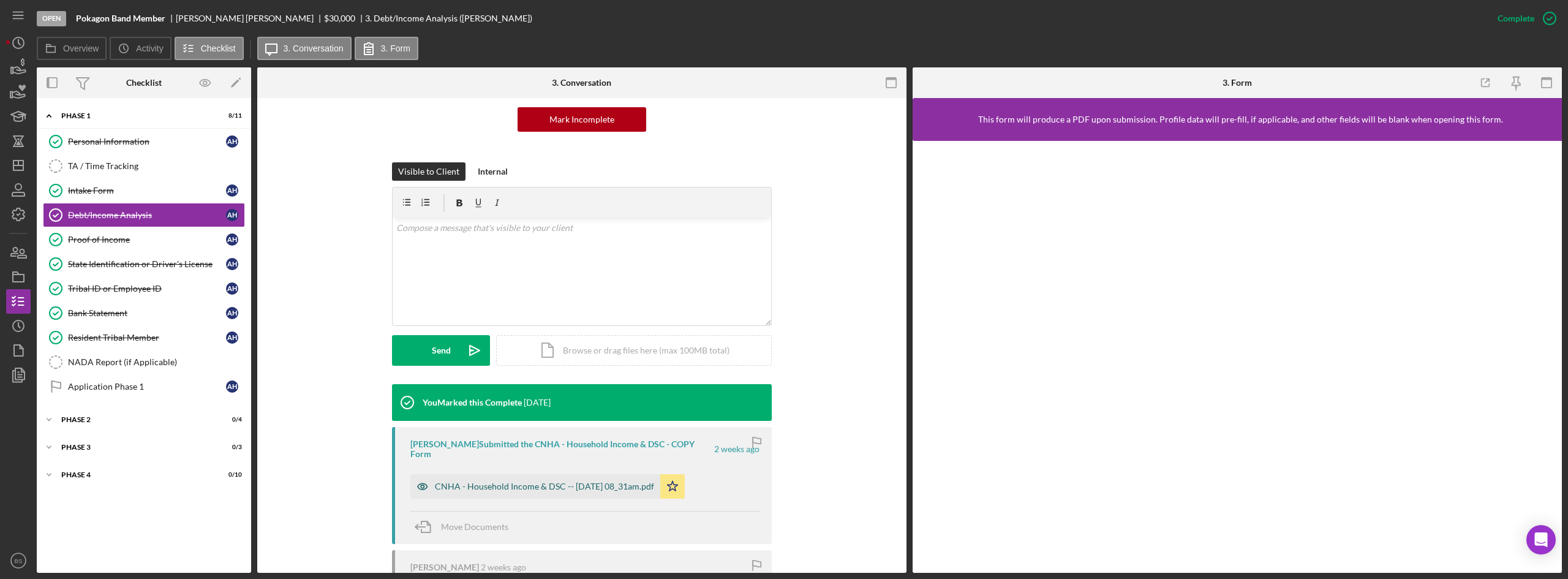
click at [555, 485] on div "CNHA - Household Income & DSC -- [DATE] 08_31am.pdf" at bounding box center [535, 486] width 250 height 25
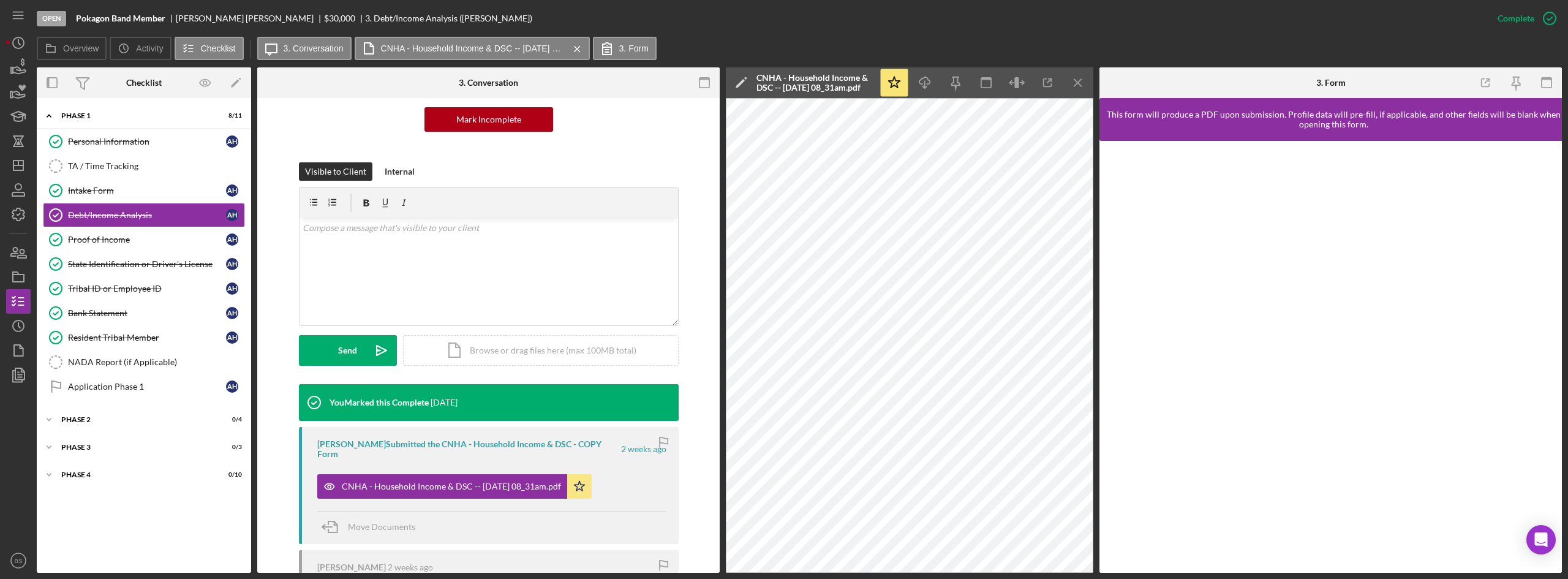
click at [206, 578] on div "Open Pokagon Band Member [PERSON_NAME] $30,000 $30,000 3. Debt/Income Analysis …" at bounding box center [784, 289] width 1568 height 579
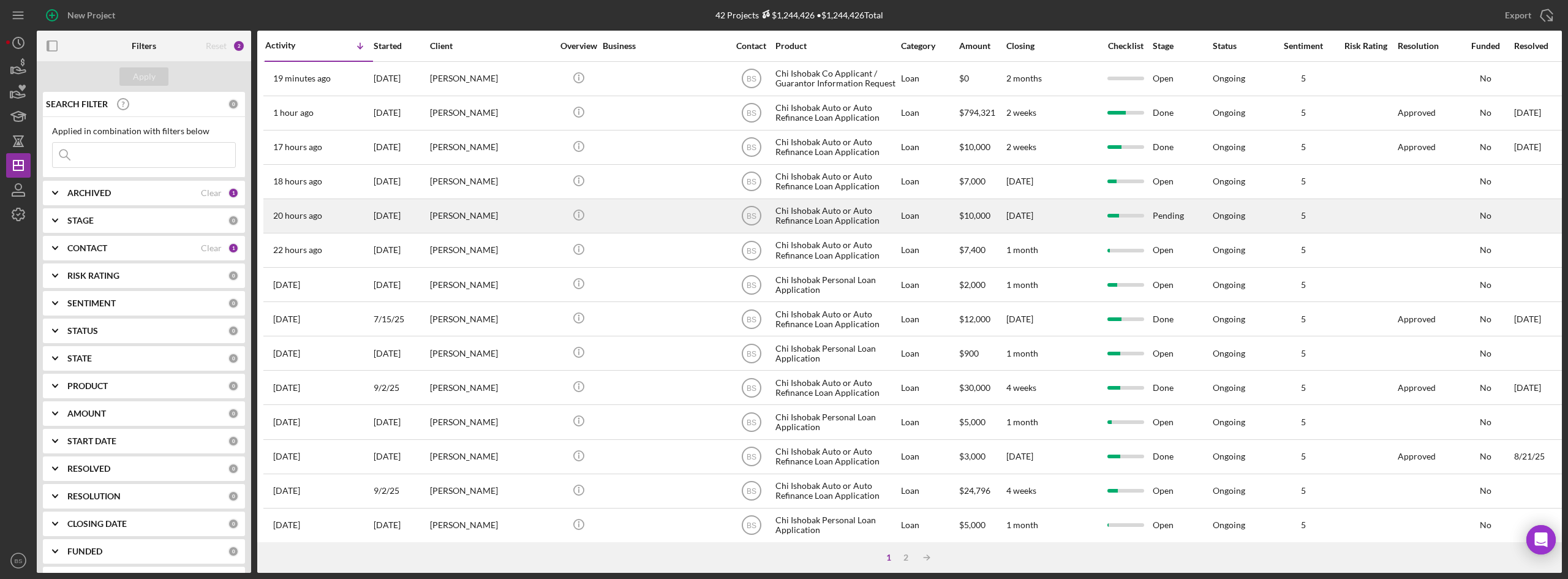
click at [486, 224] on div "[PERSON_NAME]" at bounding box center [491, 216] width 122 height 32
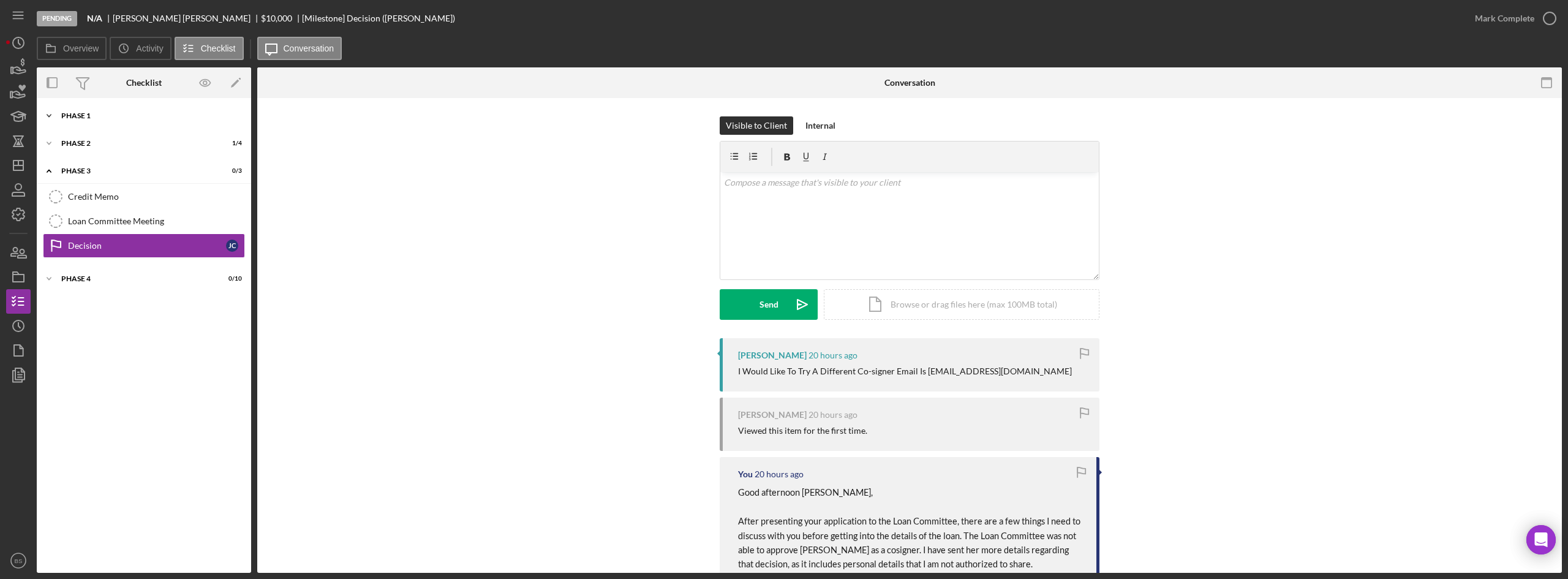
click at [136, 112] on div "Phase 1" at bounding box center [149, 115] width 175 height 7
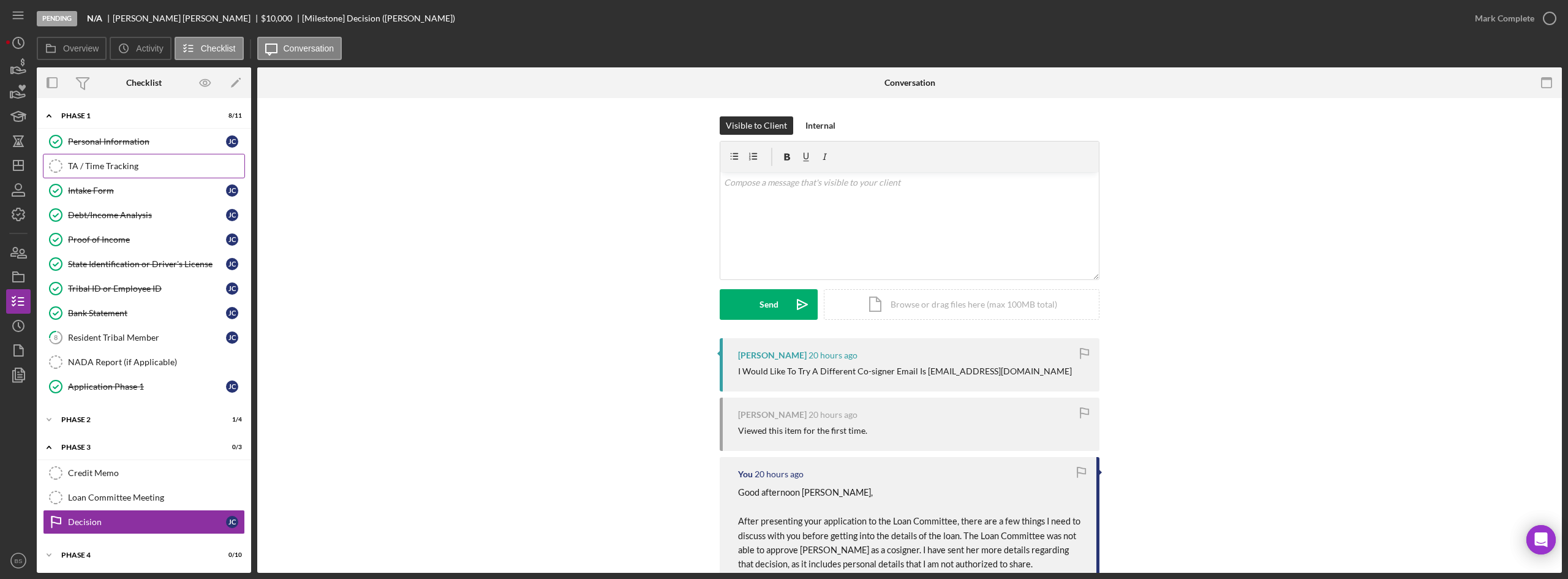
click at [140, 177] on link "TA / Time Tracking TA / Time Tracking" at bounding box center [144, 166] width 202 height 25
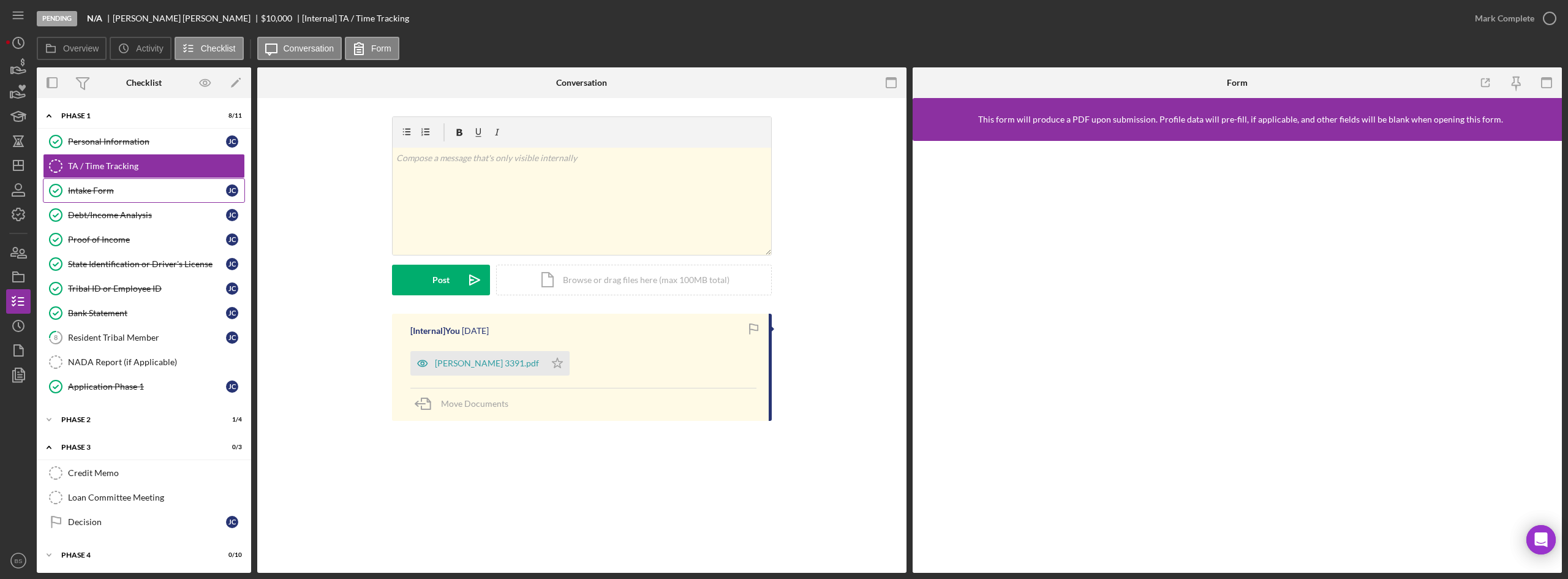
click at [142, 197] on link "Intake Form Intake Form [PERSON_NAME]" at bounding box center [144, 191] width 202 height 25
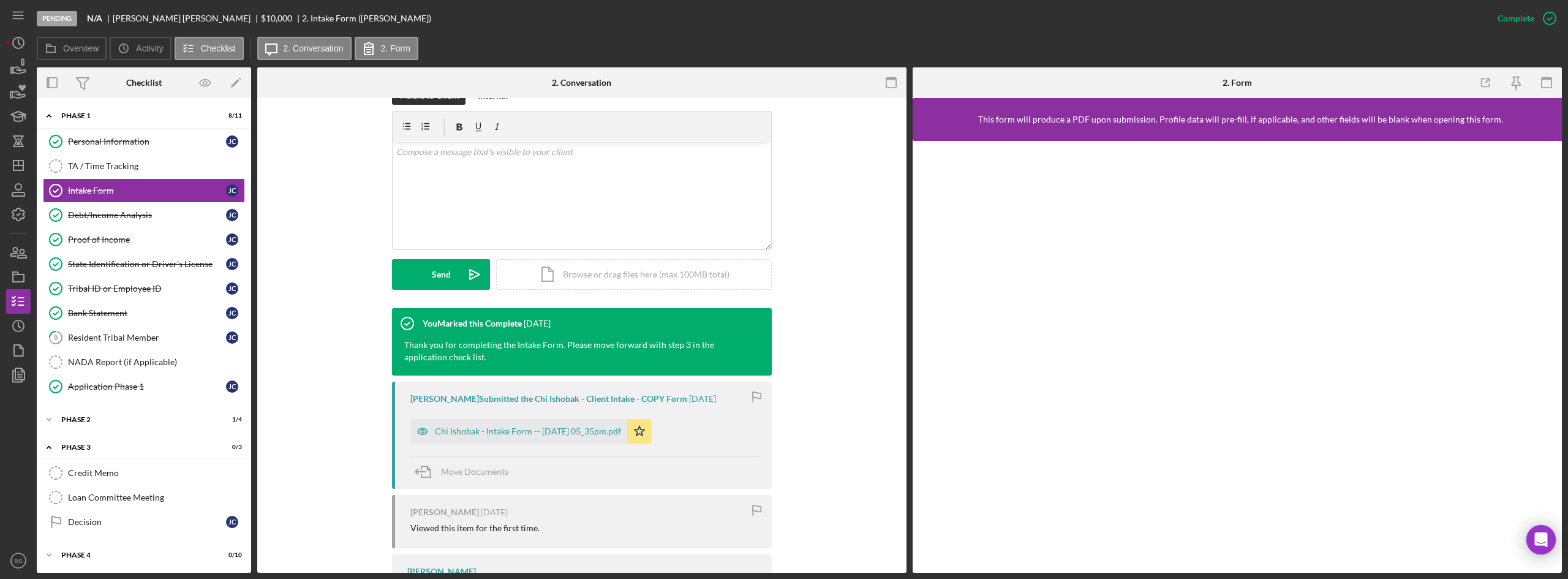
scroll to position [245, 0]
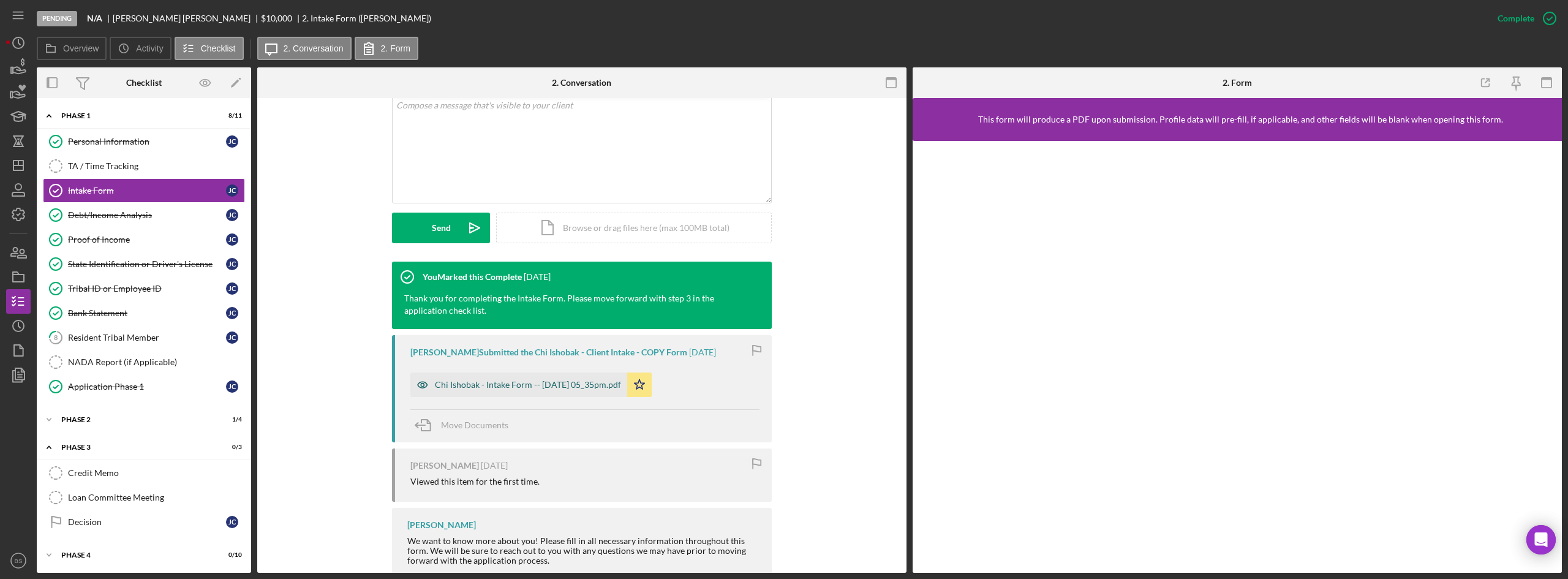
click at [601, 392] on div "Chi Ishobak - Intake Form -- 2025-07-08 05_35pm.pdf" at bounding box center [519, 385] width 217 height 25
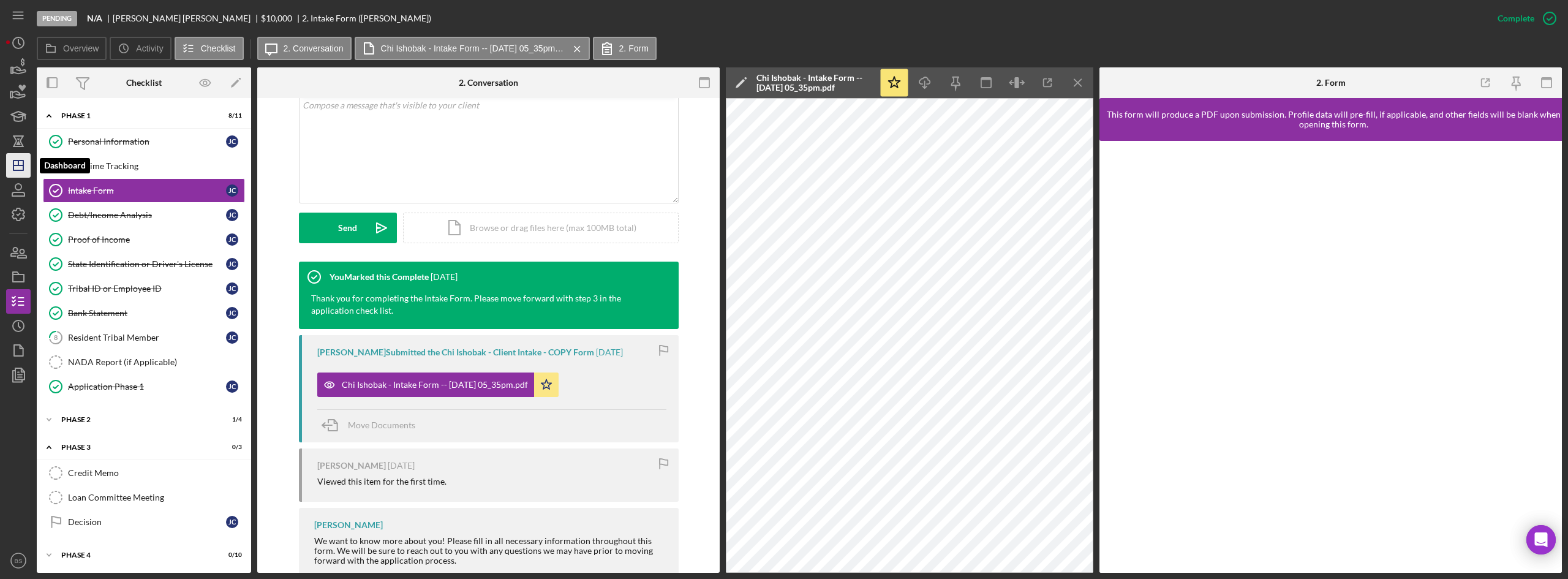
click at [10, 173] on icon "Icon/Dashboard" at bounding box center [18, 165] width 30 height 30
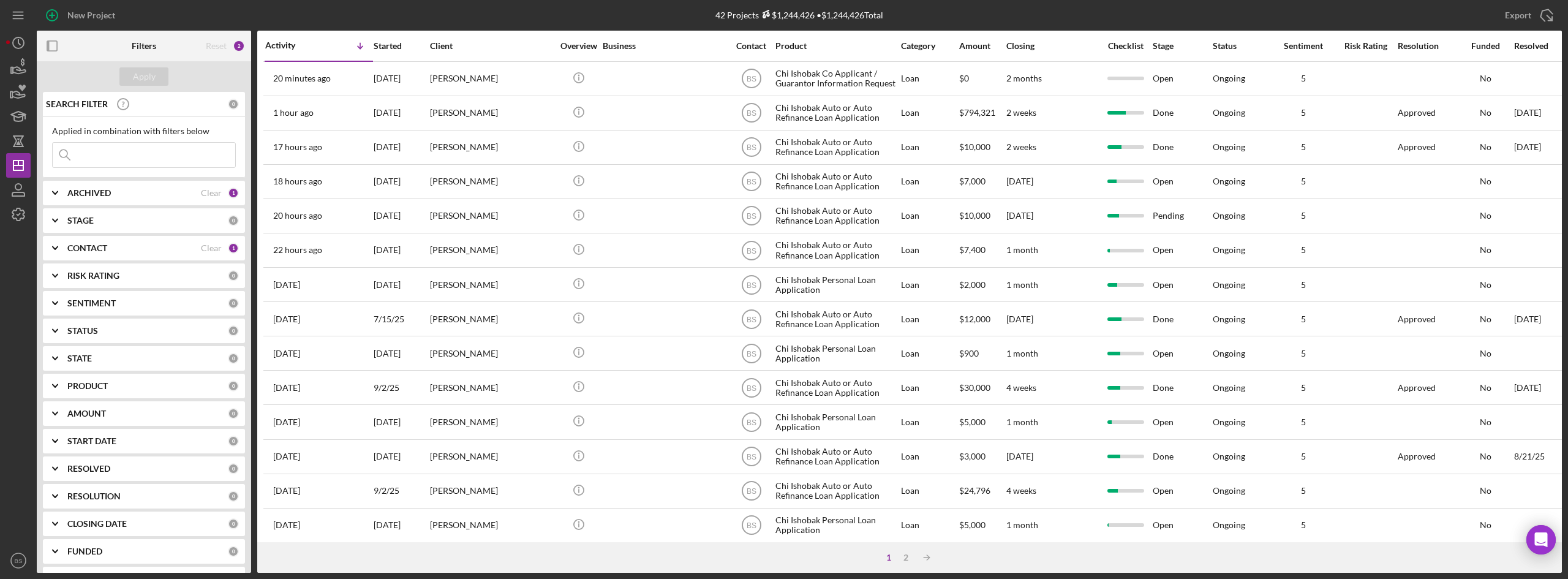
click at [136, 192] on div "ARCHIVED" at bounding box center [134, 193] width 134 height 10
click at [103, 268] on label "Archived" at bounding box center [154, 263] width 164 height 12
click at [65, 268] on input "Archived" at bounding box center [58, 263] width 12 height 12
checkbox input "true"
click at [98, 325] on b "CONTACT" at bounding box center [87, 328] width 40 height 10
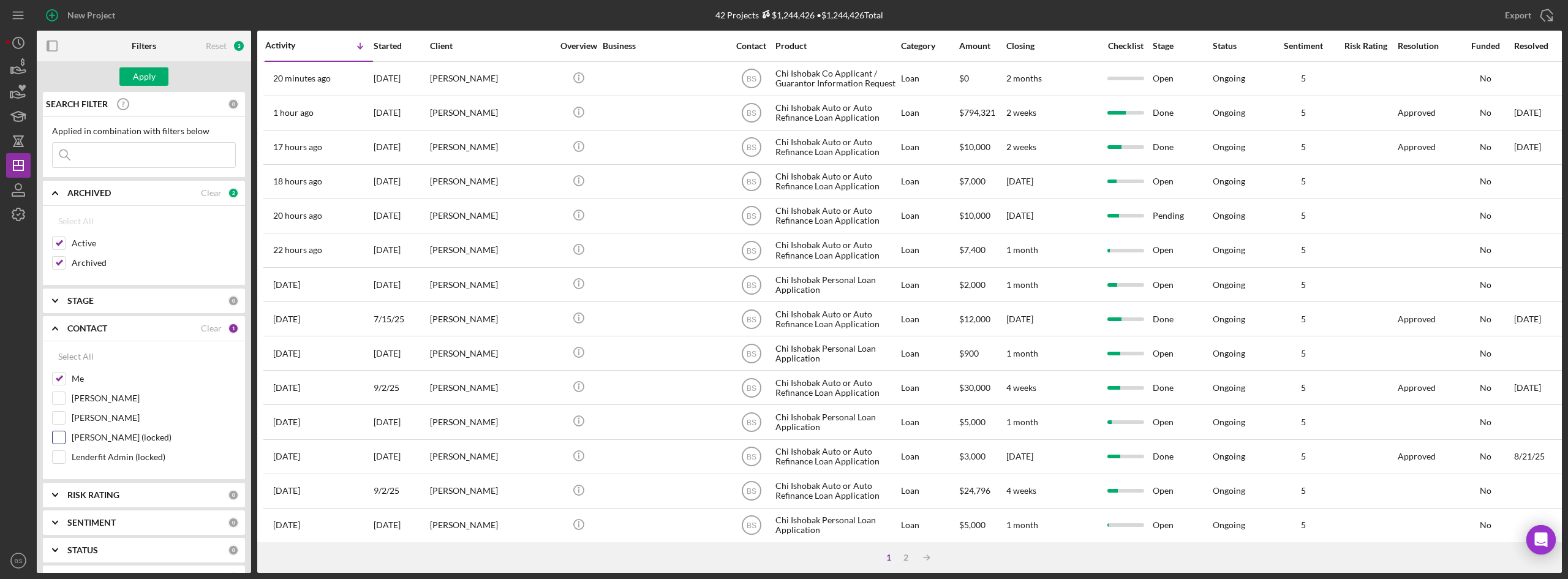
click at [54, 439] on input "Jenny Edge (locked)" at bounding box center [58, 437] width 12 height 12
checkbox input "true"
click at [132, 144] on input at bounding box center [144, 155] width 182 height 25
type input "[PERSON_NAME]"
click at [144, 82] on div "Apply" at bounding box center [144, 76] width 23 height 18
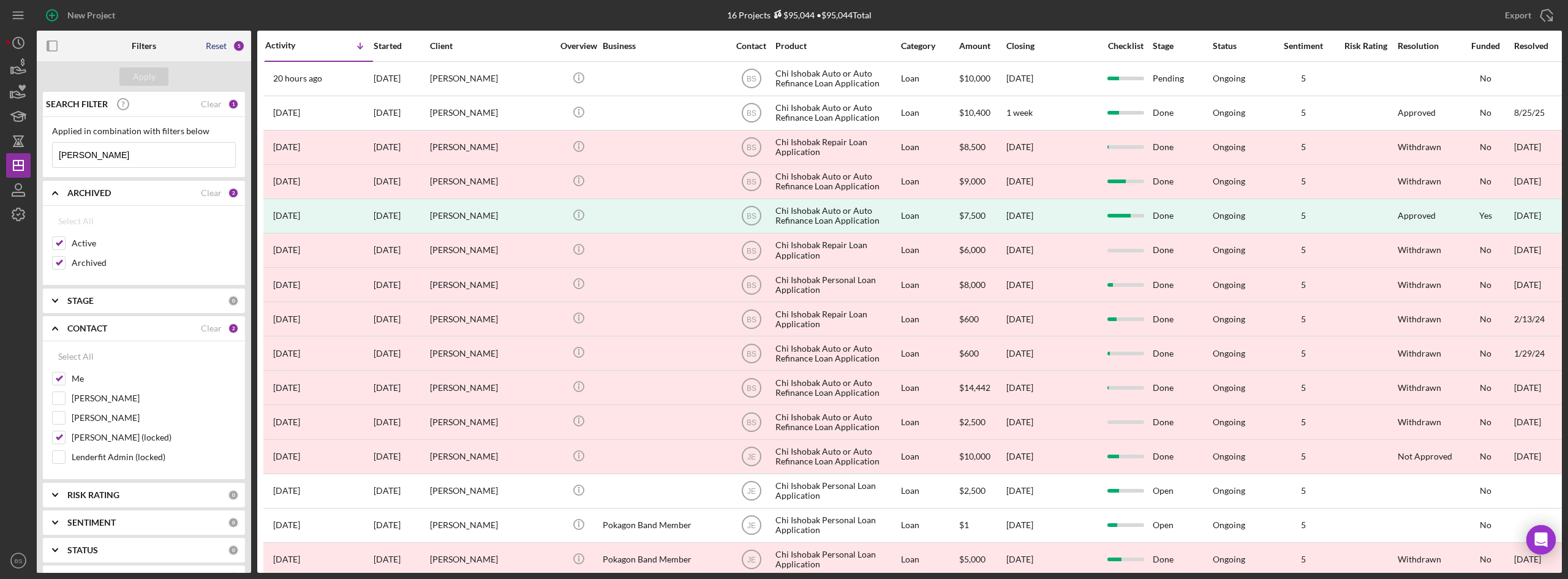
drag, startPoint x: 219, startPoint y: 43, endPoint x: 180, endPoint y: 65, distance: 44.8
click at [219, 43] on div "Reset" at bounding box center [216, 45] width 21 height 10
checkbox input "false"
click at [158, 78] on button "Apply" at bounding box center [144, 76] width 49 height 18
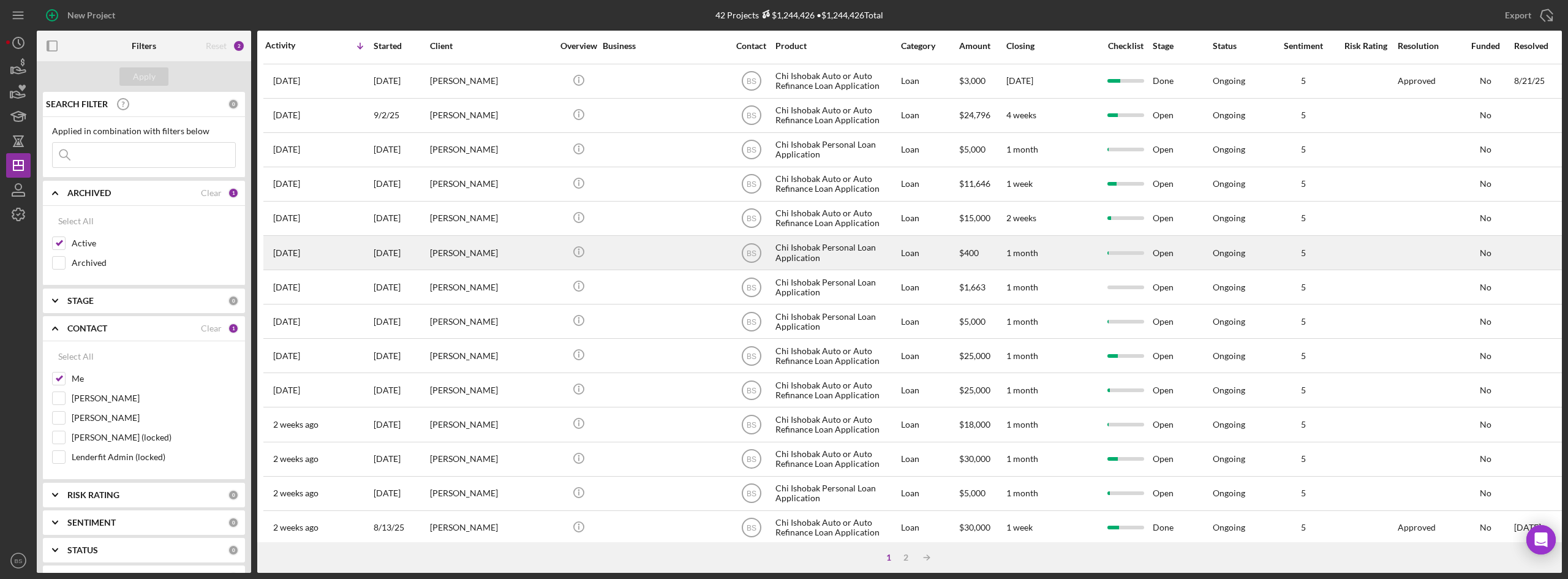
scroll to position [394, 0]
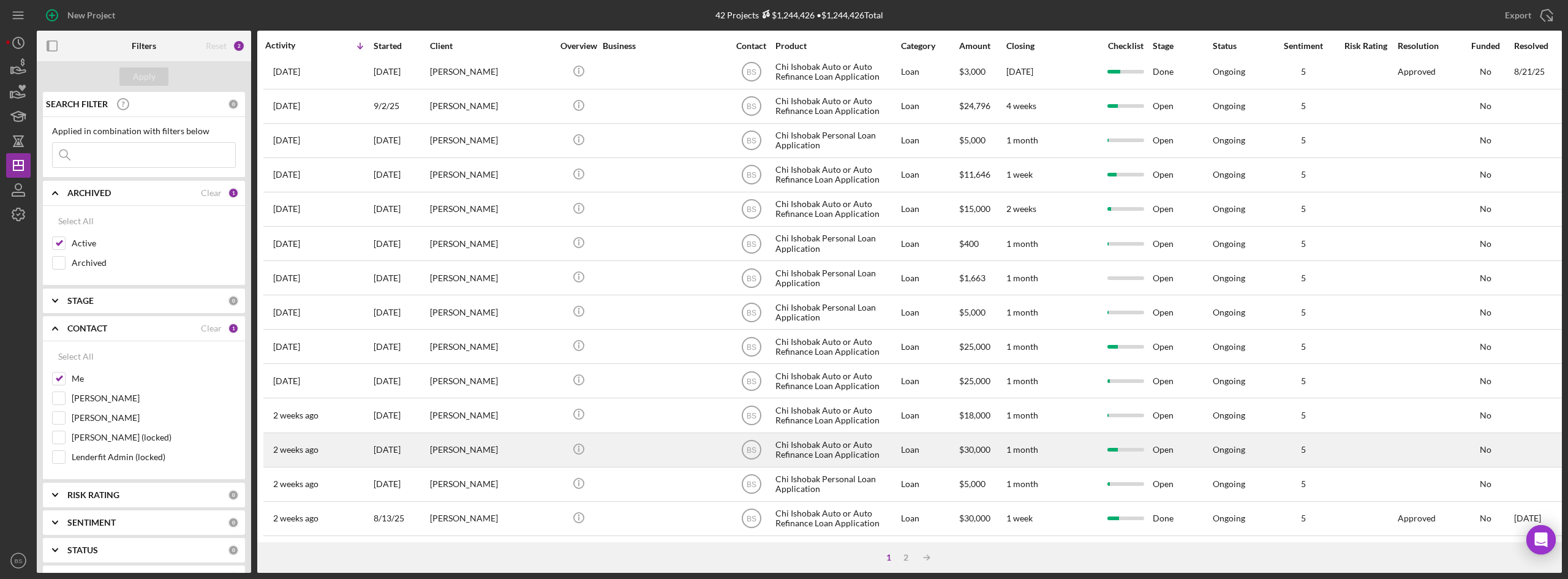
click at [493, 436] on div "[PERSON_NAME]" at bounding box center [491, 450] width 122 height 32
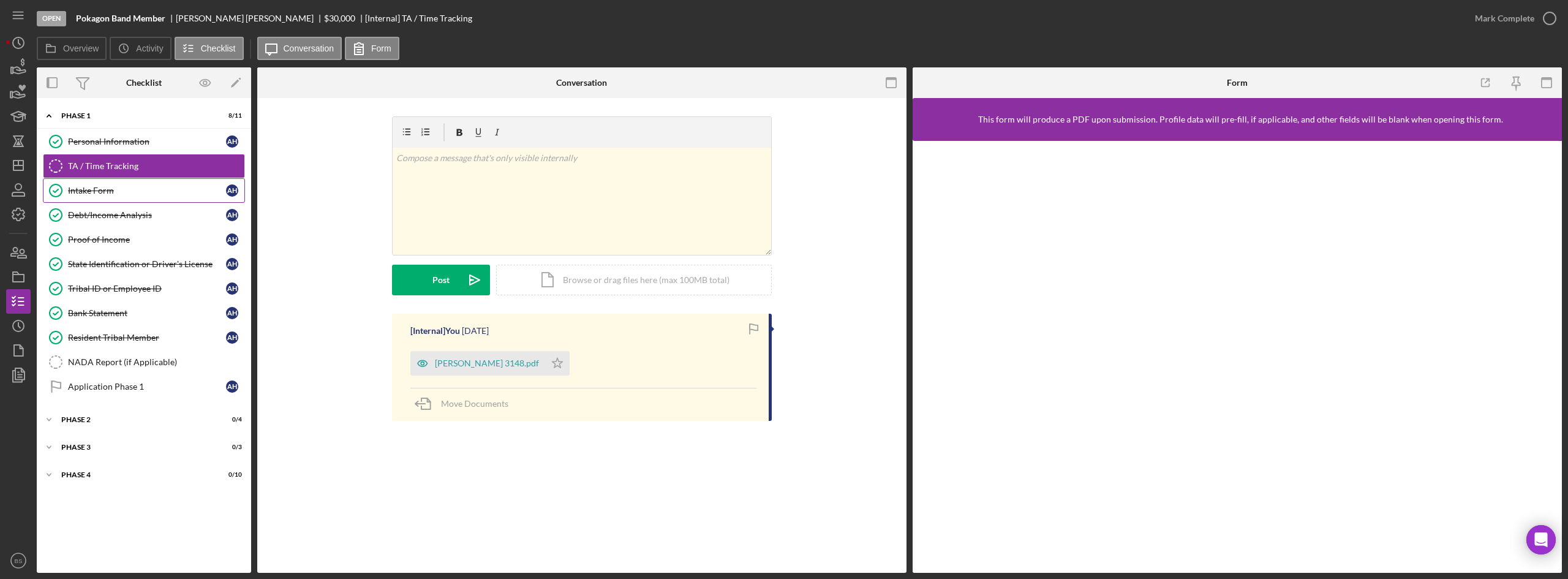
click at [123, 195] on div "Intake Form" at bounding box center [147, 190] width 158 height 10
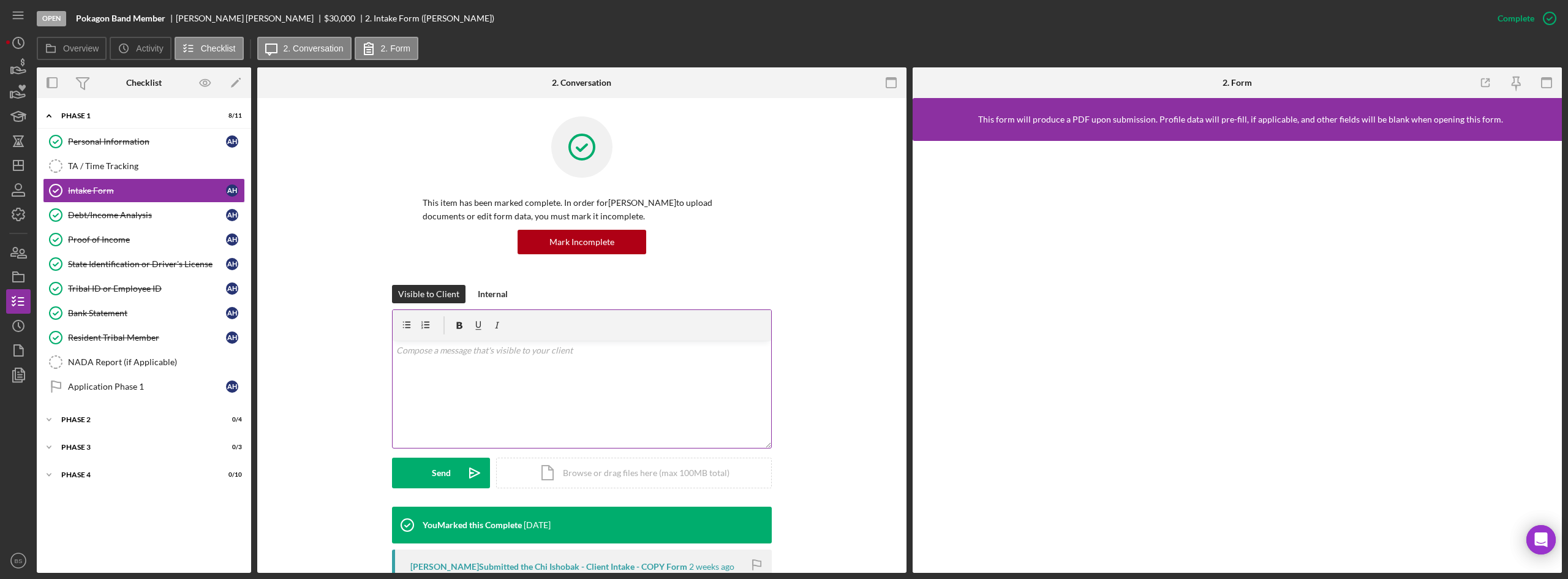
scroll to position [61, 0]
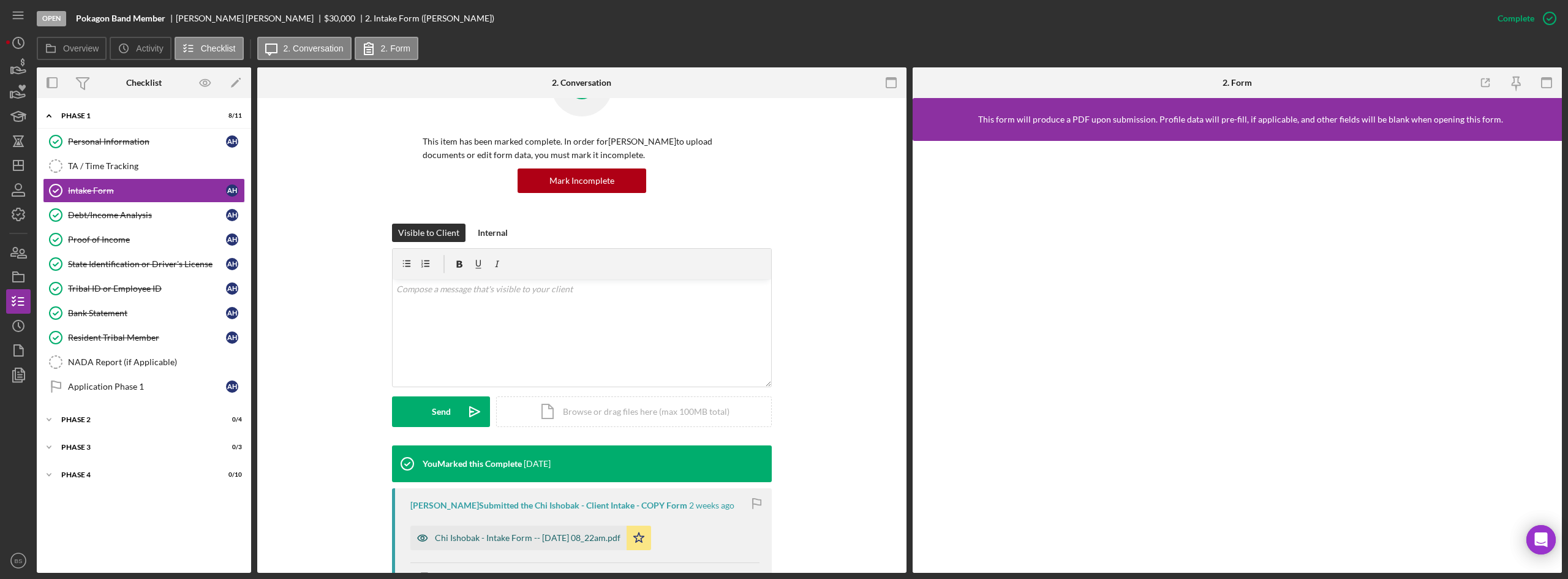
click at [546, 538] on div "Chi Ishobak - Intake Form -- 2025-09-06 08_22am.pdf" at bounding box center [528, 538] width 186 height 10
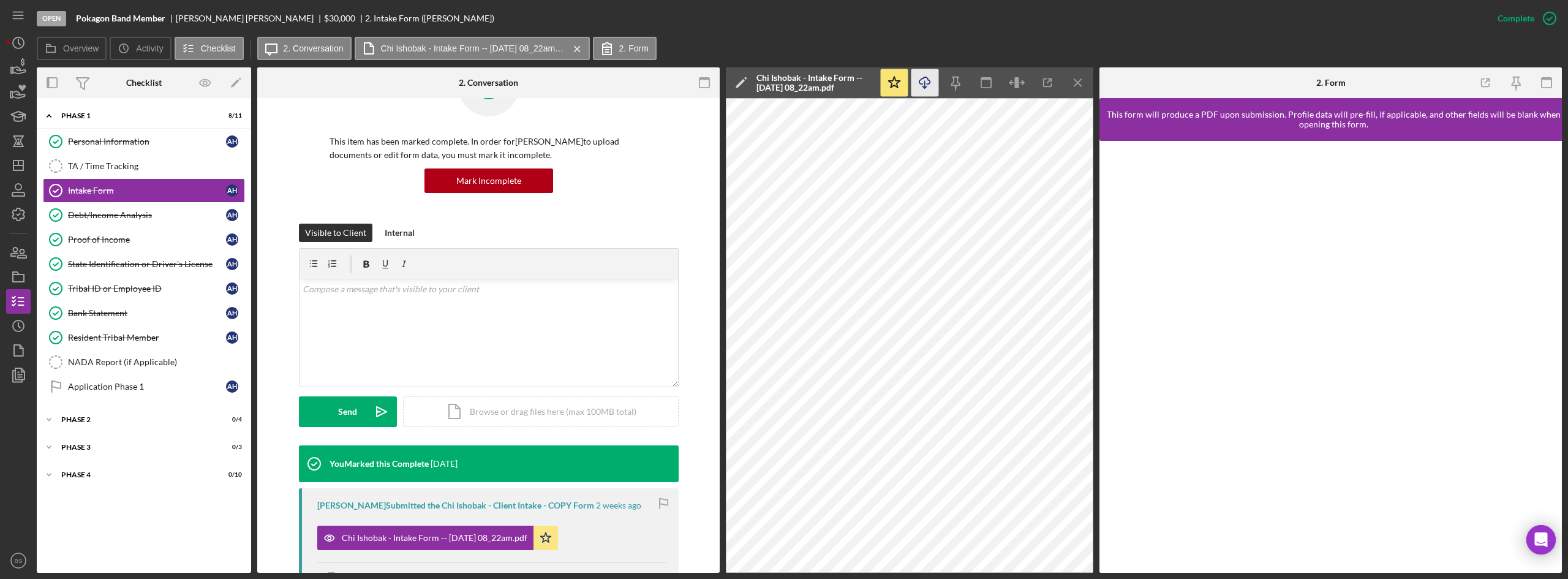
click at [937, 83] on icon "Icon/Download" at bounding box center [925, 83] width 28 height 28
click at [103, 356] on link "NADA Report (if Applicable) NADA Report (if Applicable)" at bounding box center [144, 362] width 202 height 25
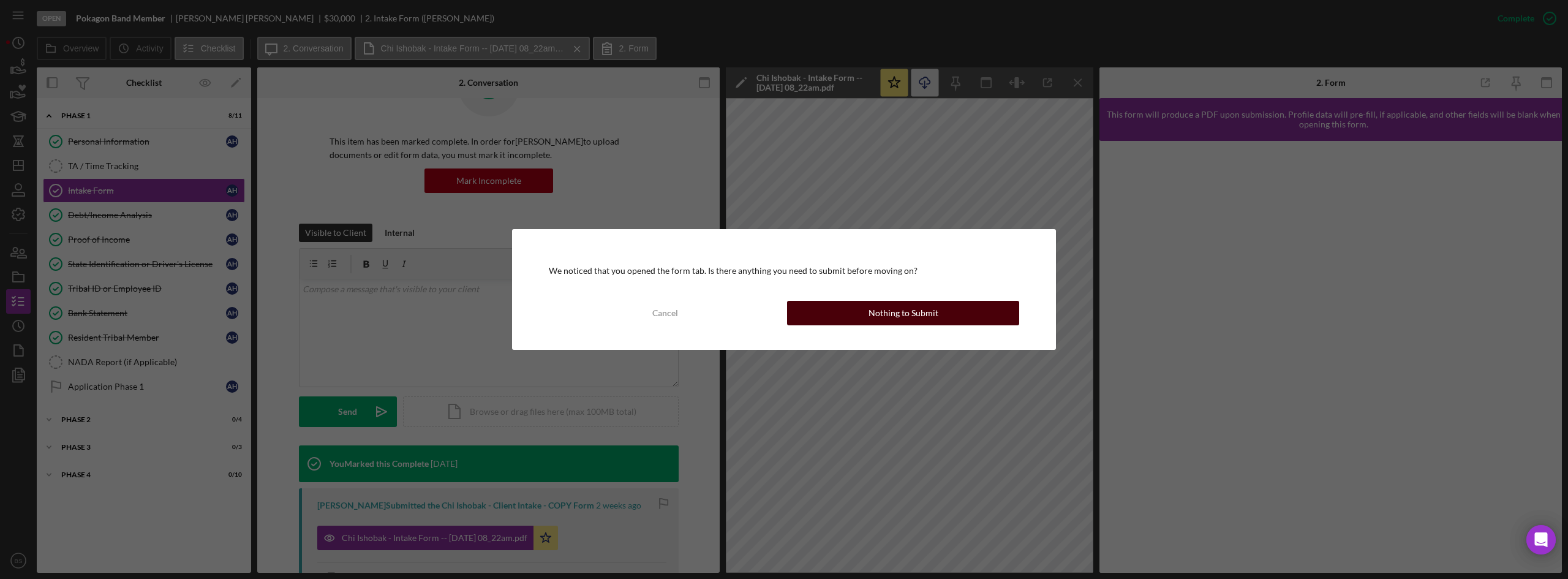
click at [876, 308] on div "Nothing to Submit" at bounding box center [903, 313] width 70 height 25
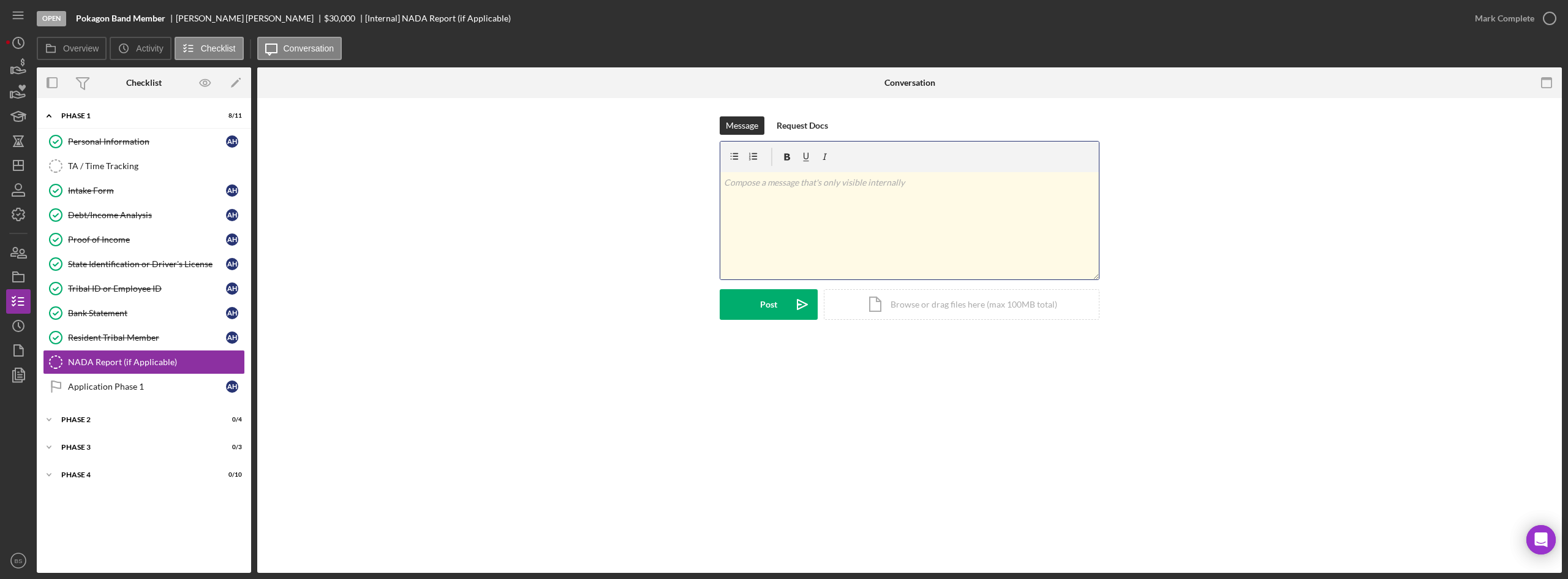
click at [757, 201] on div "v Color teal Color pink Remove color Add row above Add row below Add column bef…" at bounding box center [909, 226] width 378 height 107
click at [769, 311] on div "Post" at bounding box center [769, 304] width 17 height 30
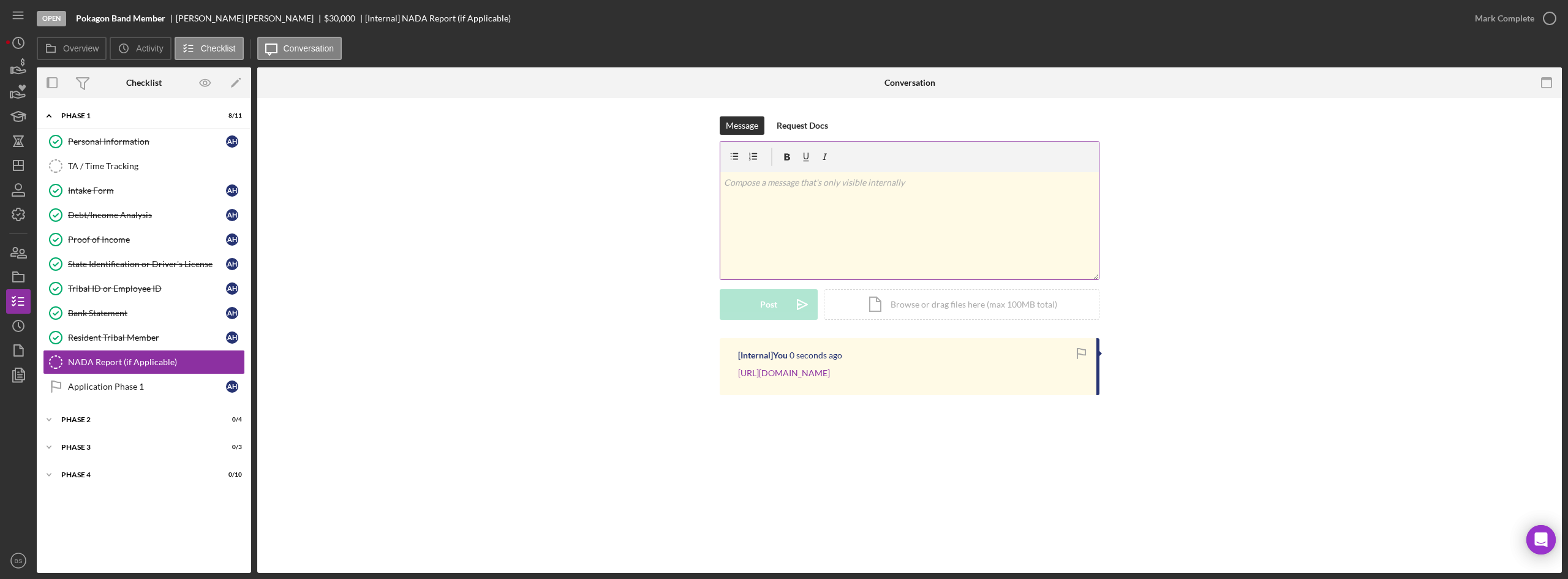
click at [818, 217] on div "v Color teal Color pink Remove color Add row above Add row below Add column bef…" at bounding box center [909, 226] width 378 height 107
click at [762, 296] on div "Post" at bounding box center [769, 304] width 17 height 30
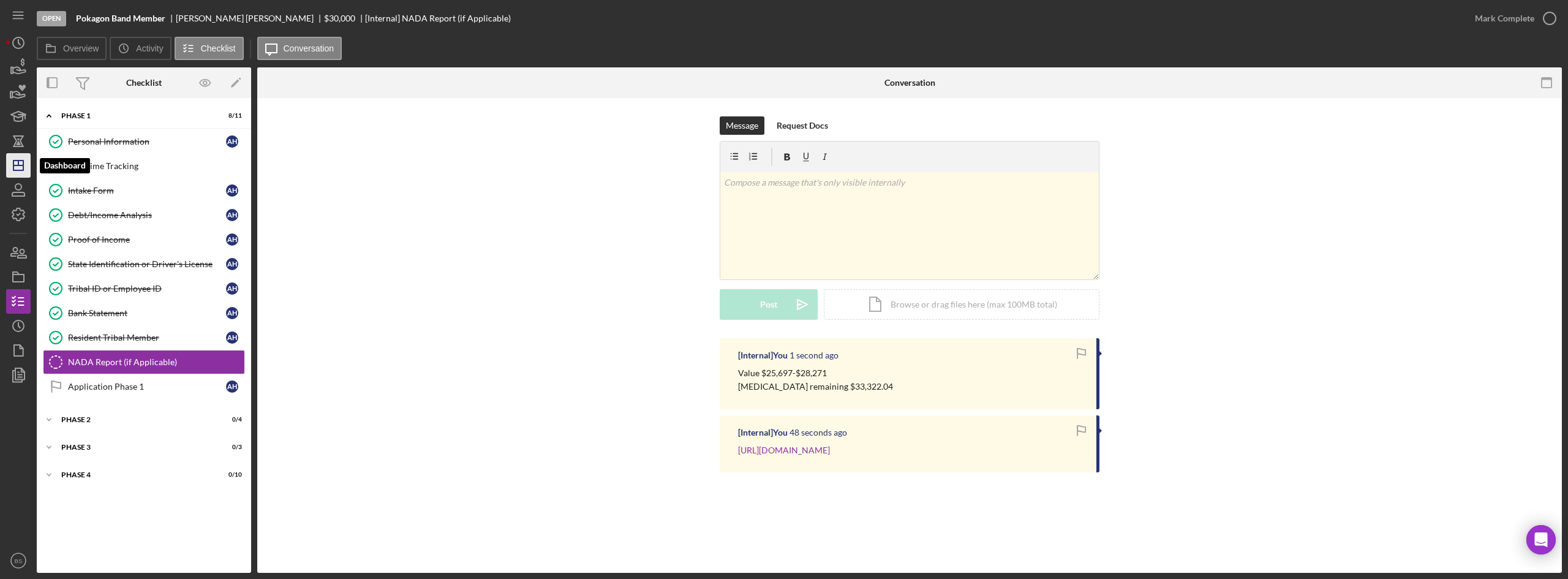
click at [27, 168] on icon "Icon/Dashboard" at bounding box center [18, 165] width 30 height 30
